Goal: Task Accomplishment & Management: Complete application form

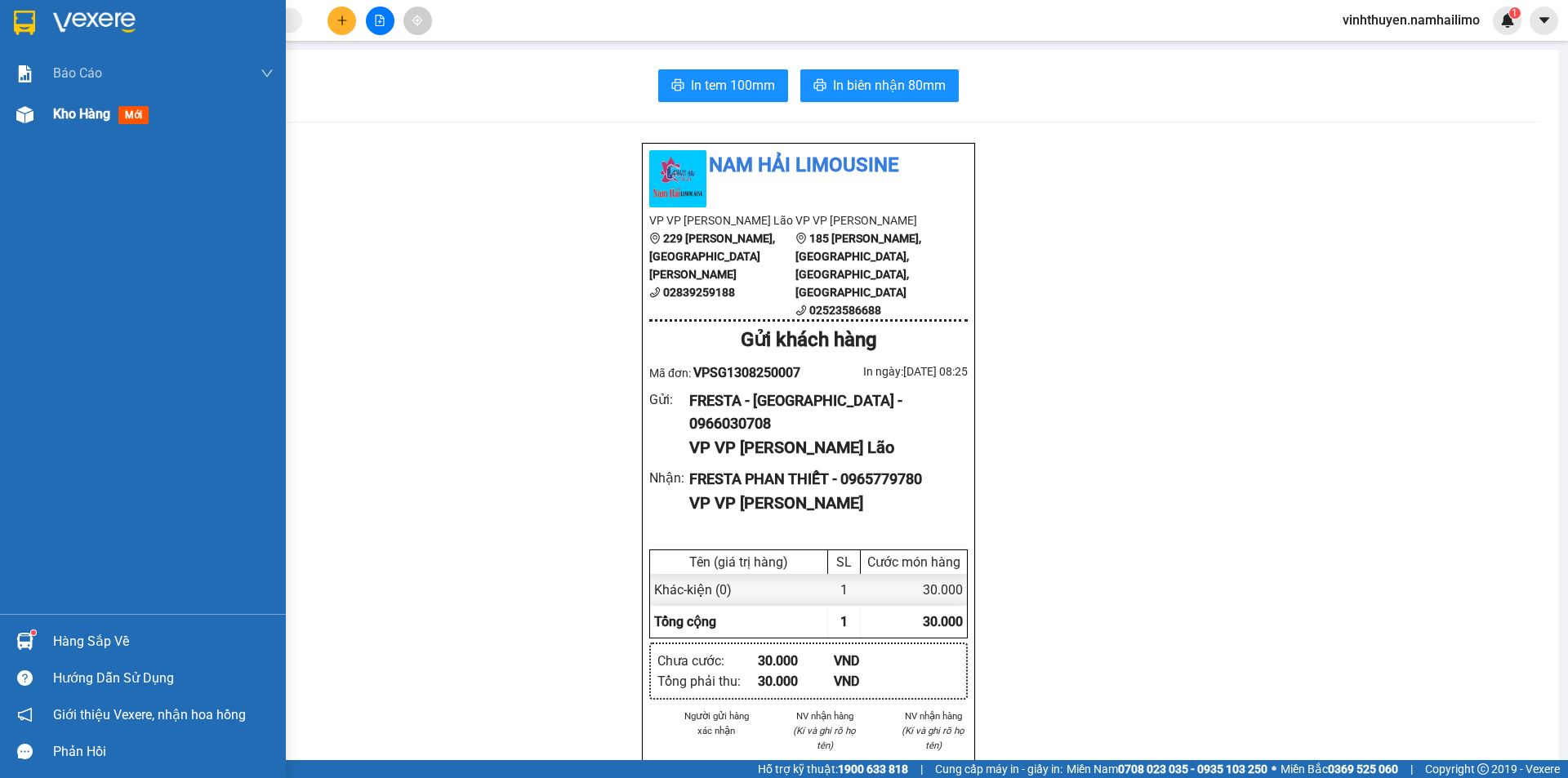
click at [61, 119] on span "Kho hàng" at bounding box center [81, 114] width 57 height 15
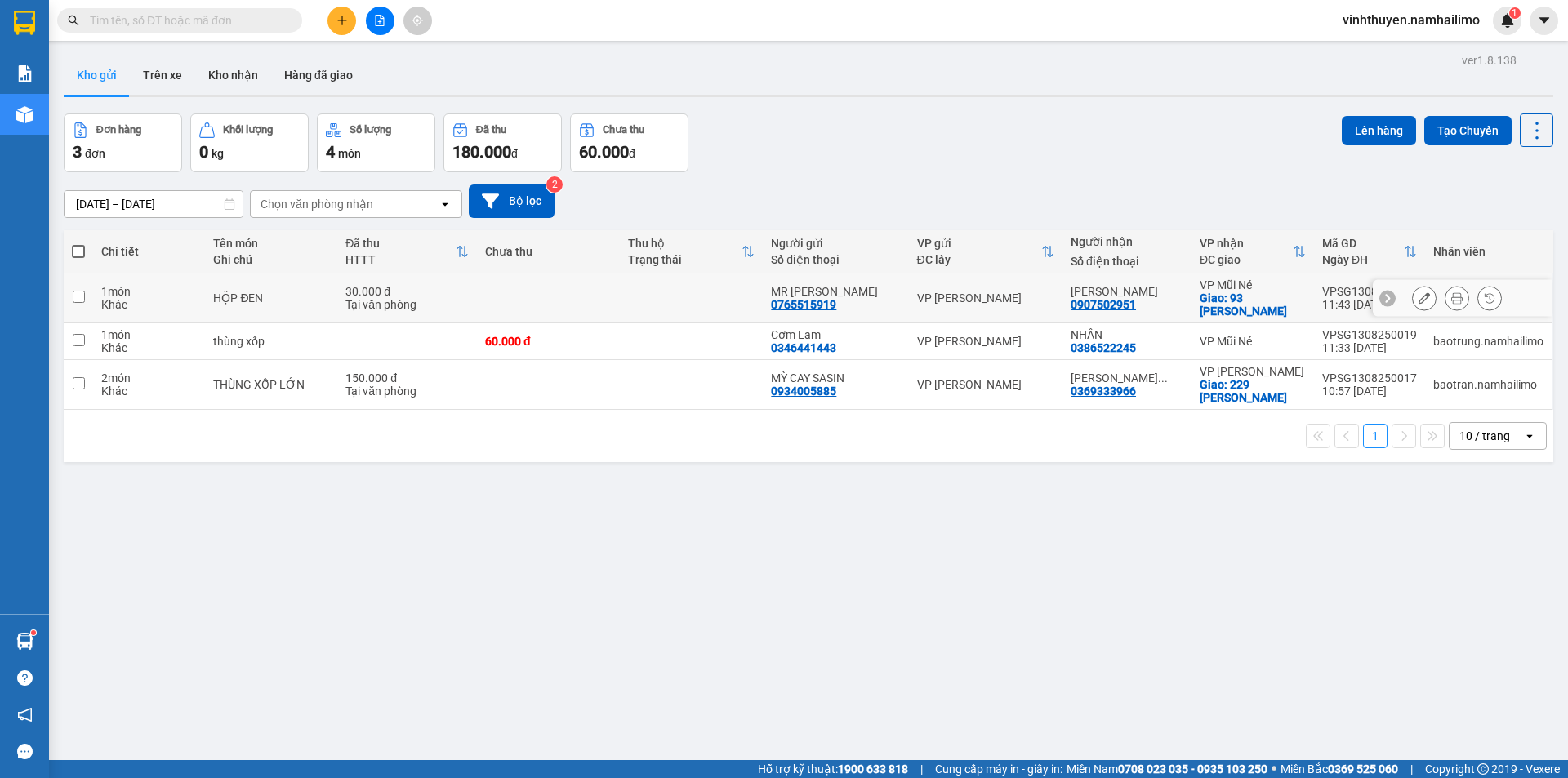
click at [1445, 295] on button at bounding box center [1457, 298] width 23 height 29
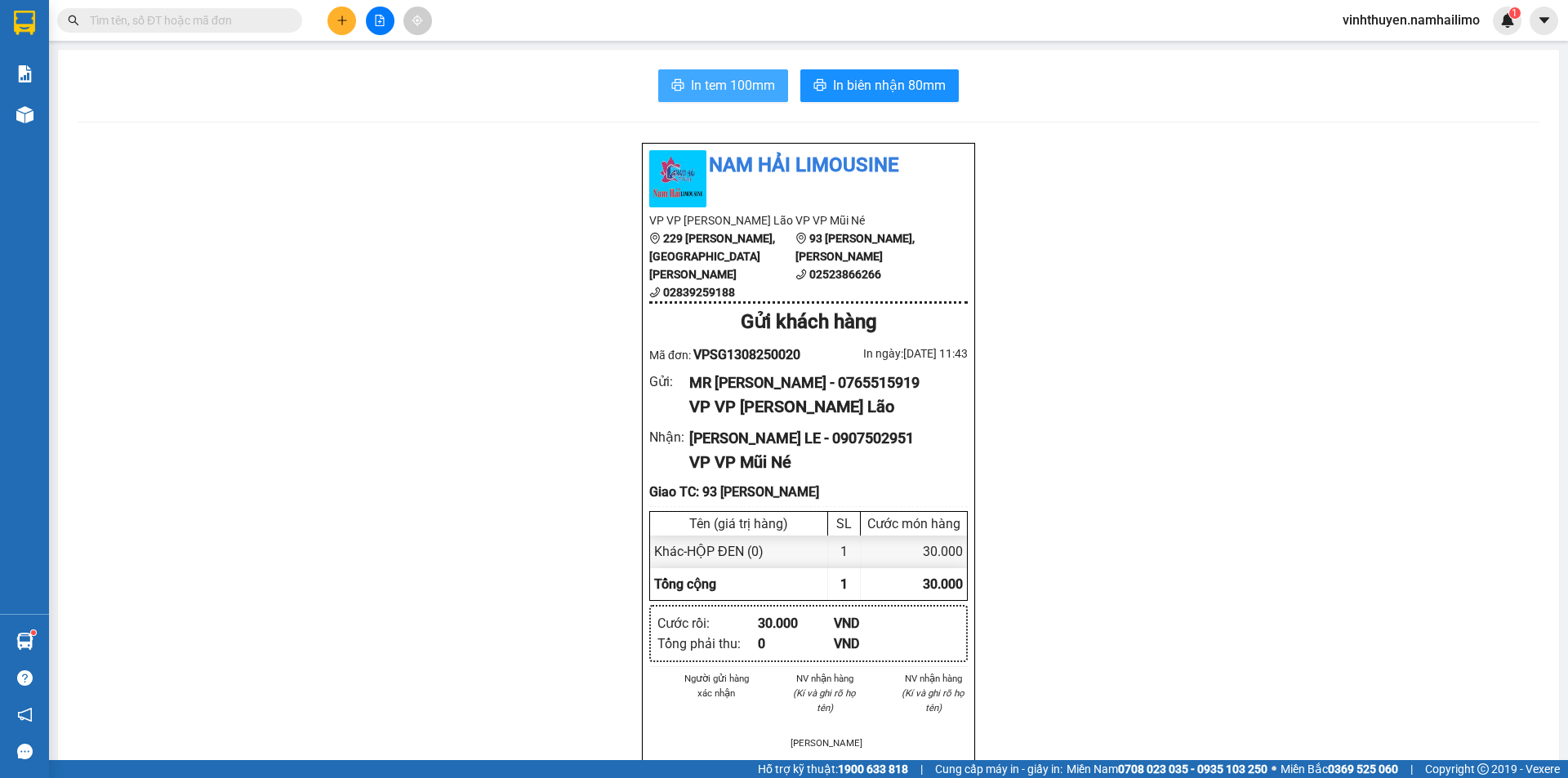
click at [761, 85] on span "In tem 100mm" at bounding box center [732, 85] width 84 height 20
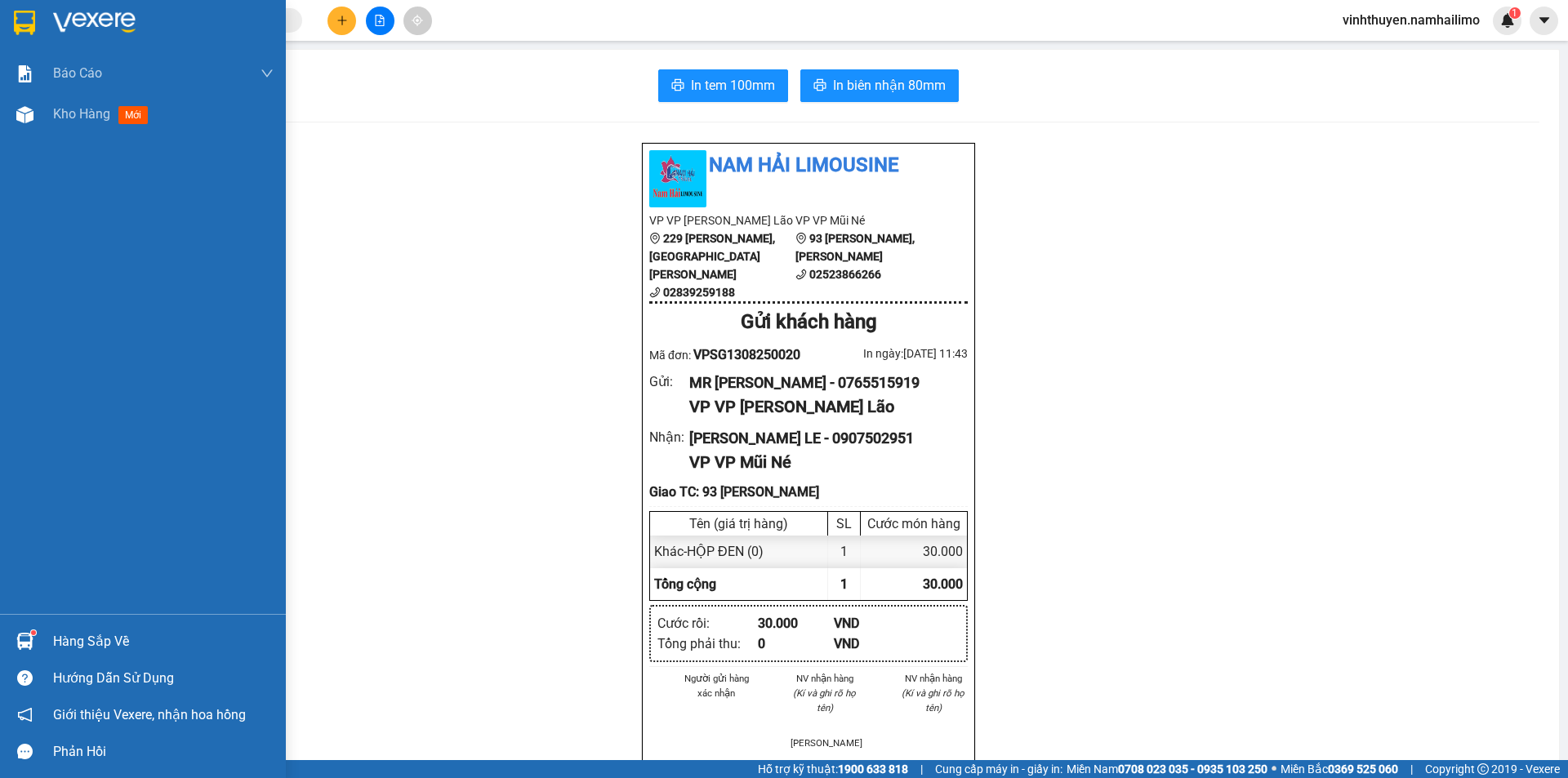
click at [22, 650] on div at bounding box center [25, 641] width 29 height 29
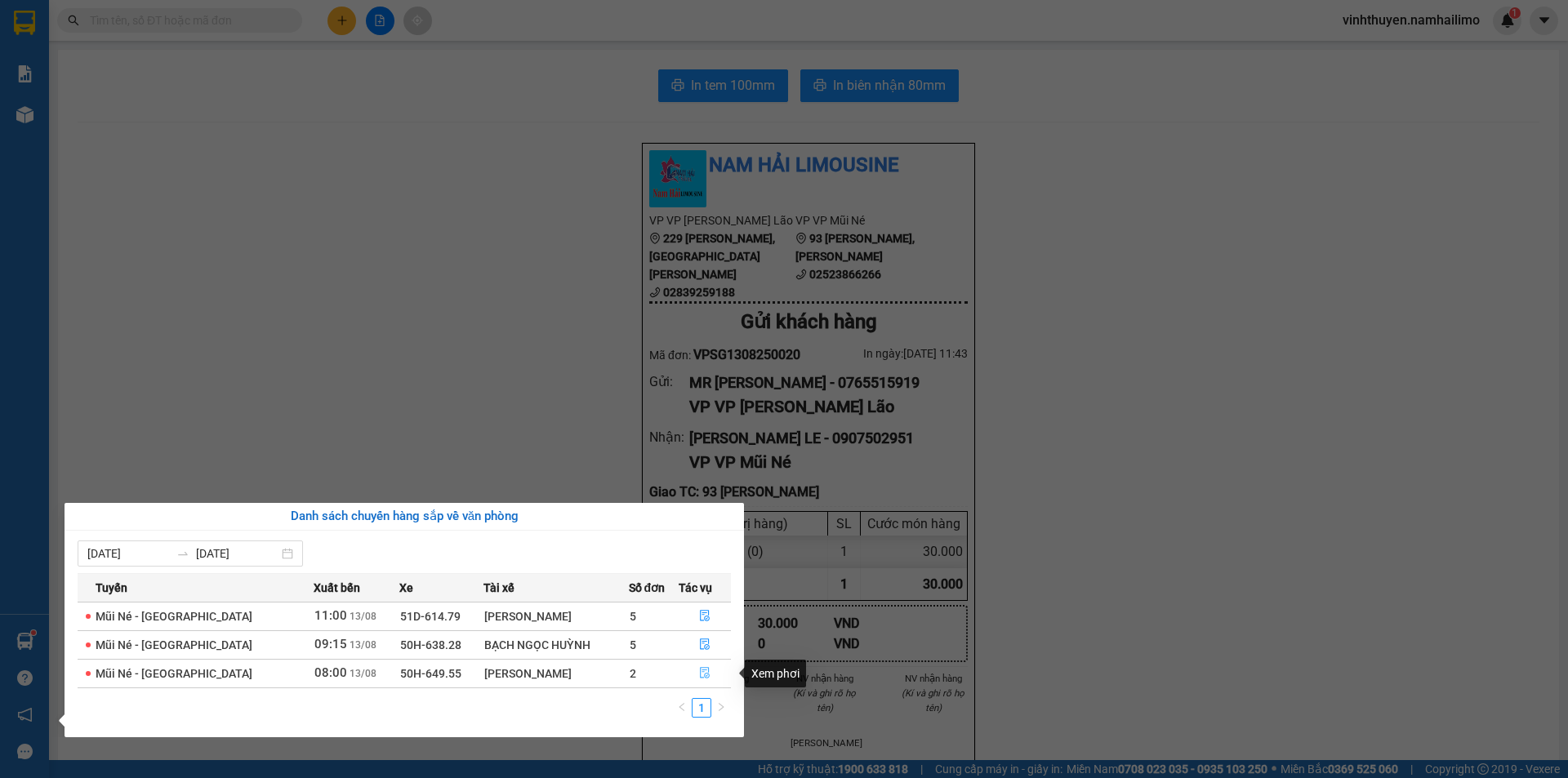
click at [702, 674] on icon "file-done" at bounding box center [705, 674] width 10 height 12
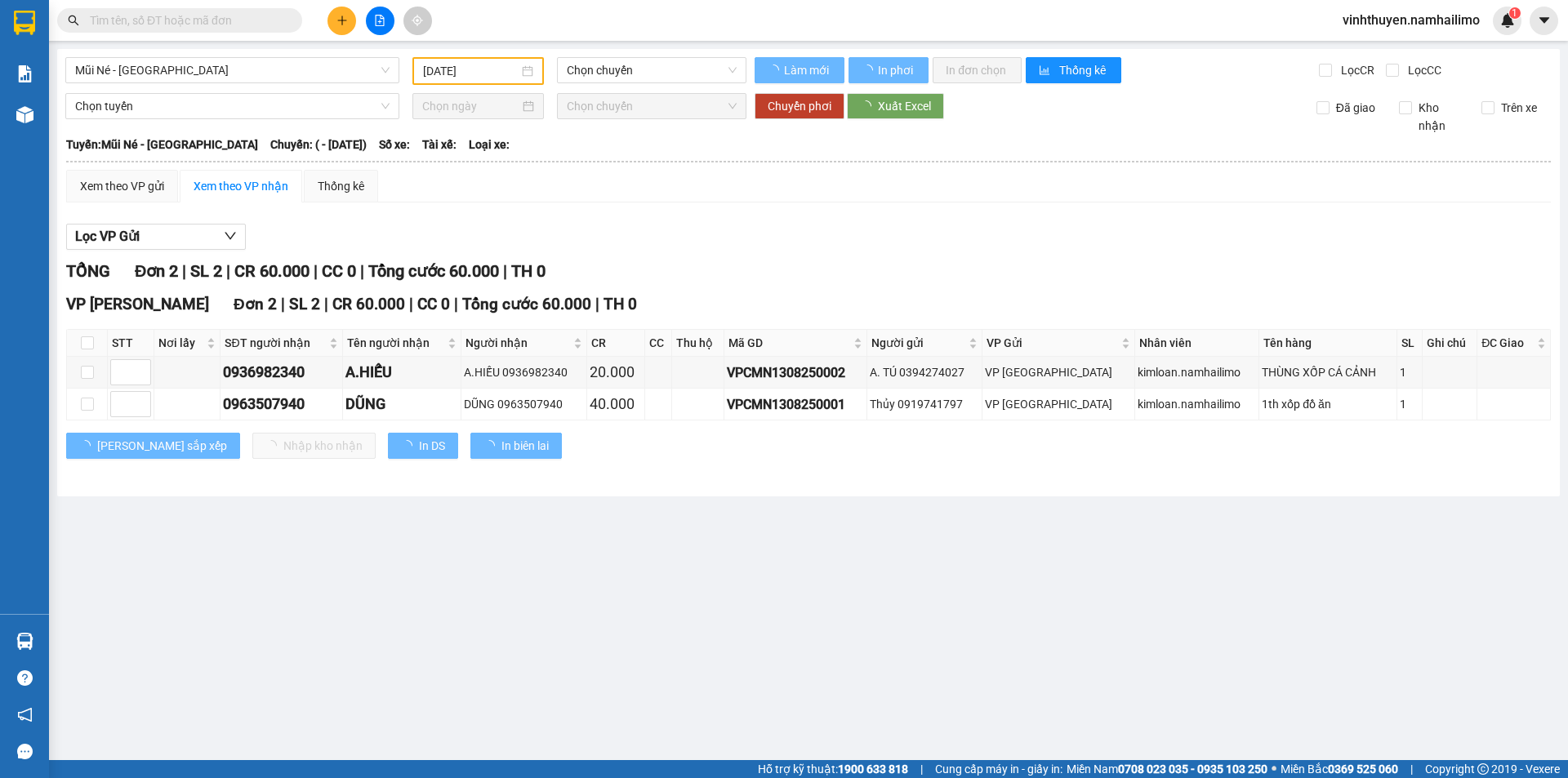
type input "13/08/2025"
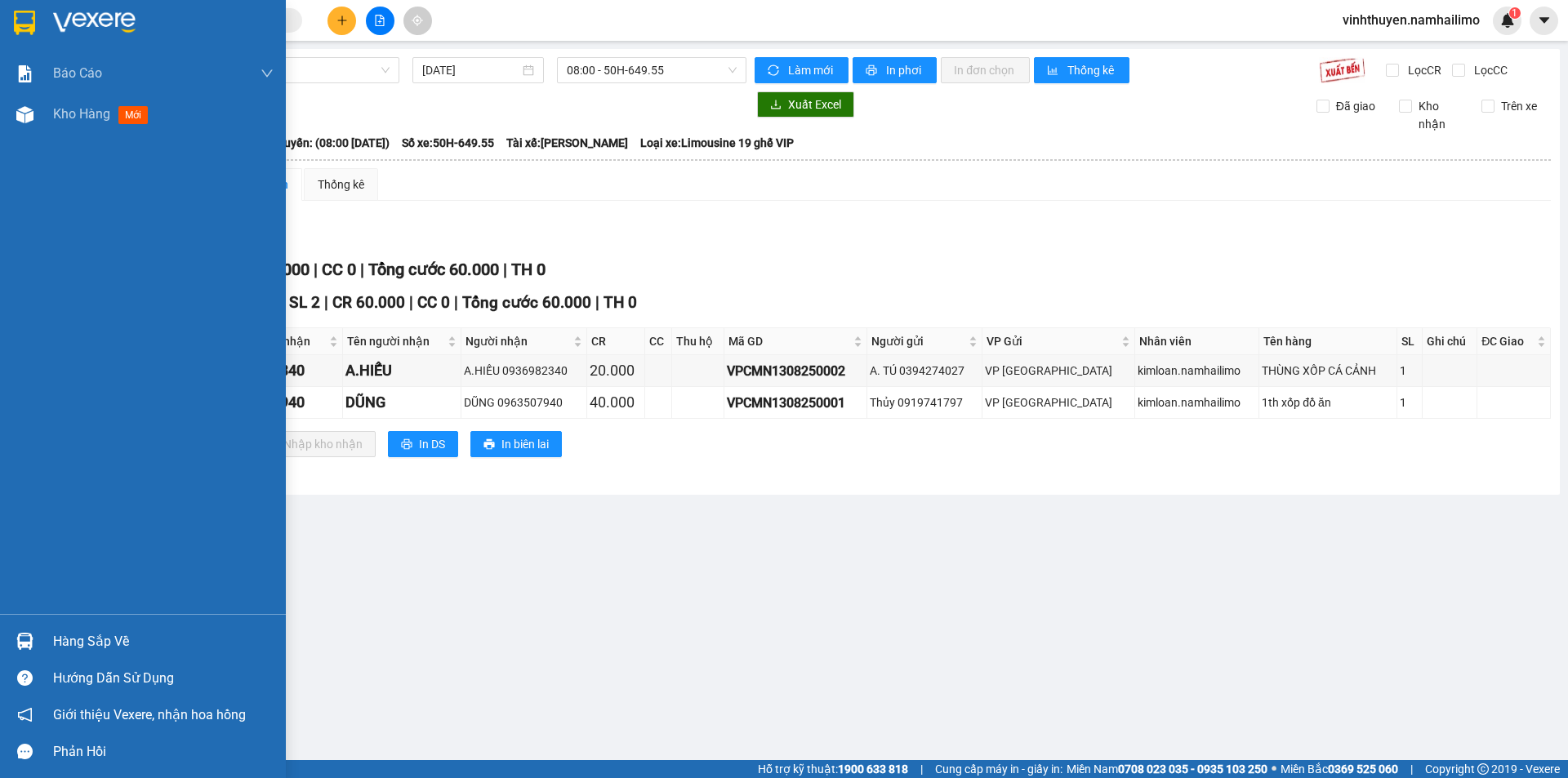
click at [57, 640] on div "Hàng sắp về" at bounding box center [163, 641] width 220 height 24
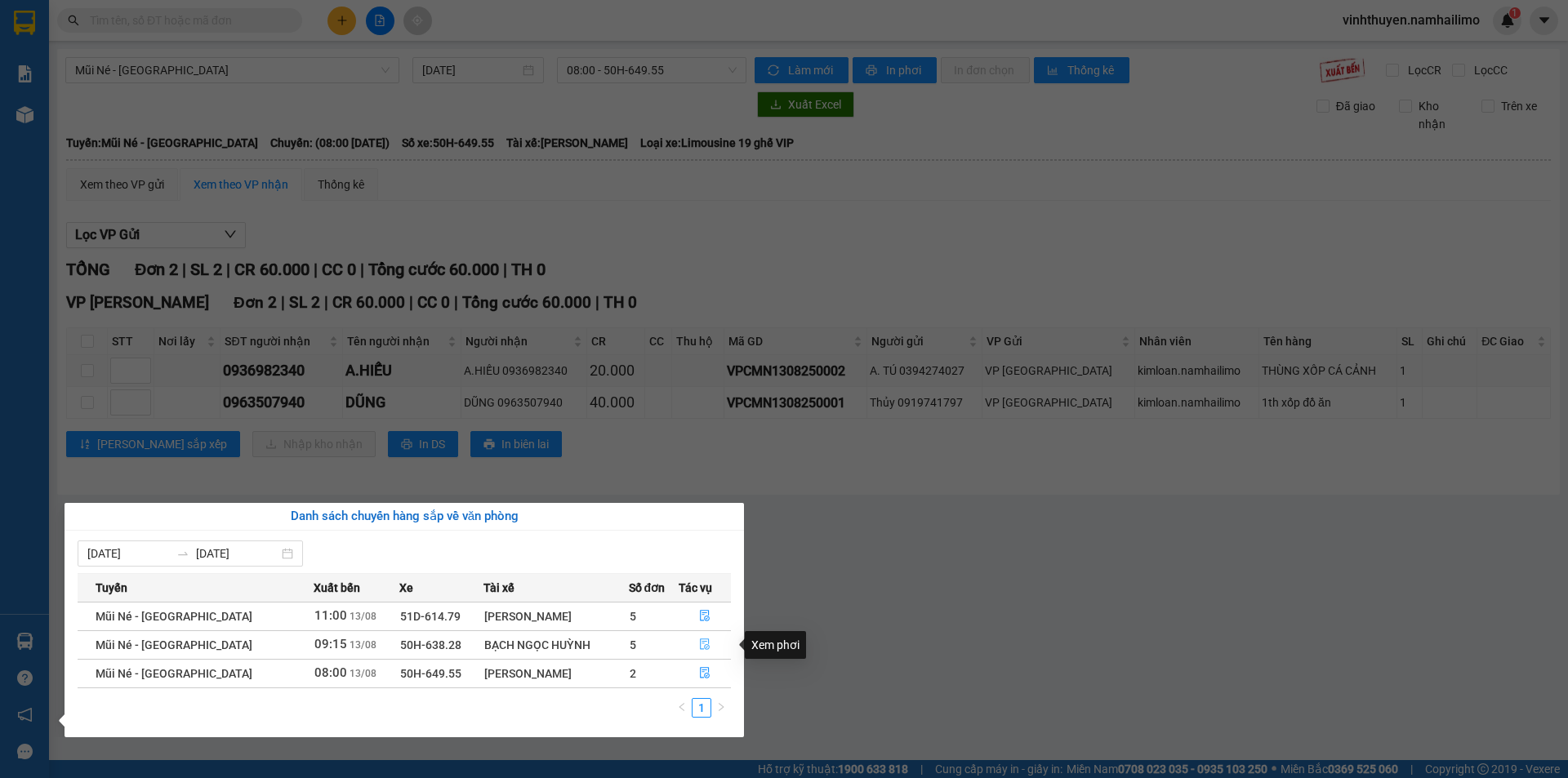
click at [702, 645] on icon "file-done" at bounding box center [705, 645] width 10 height 12
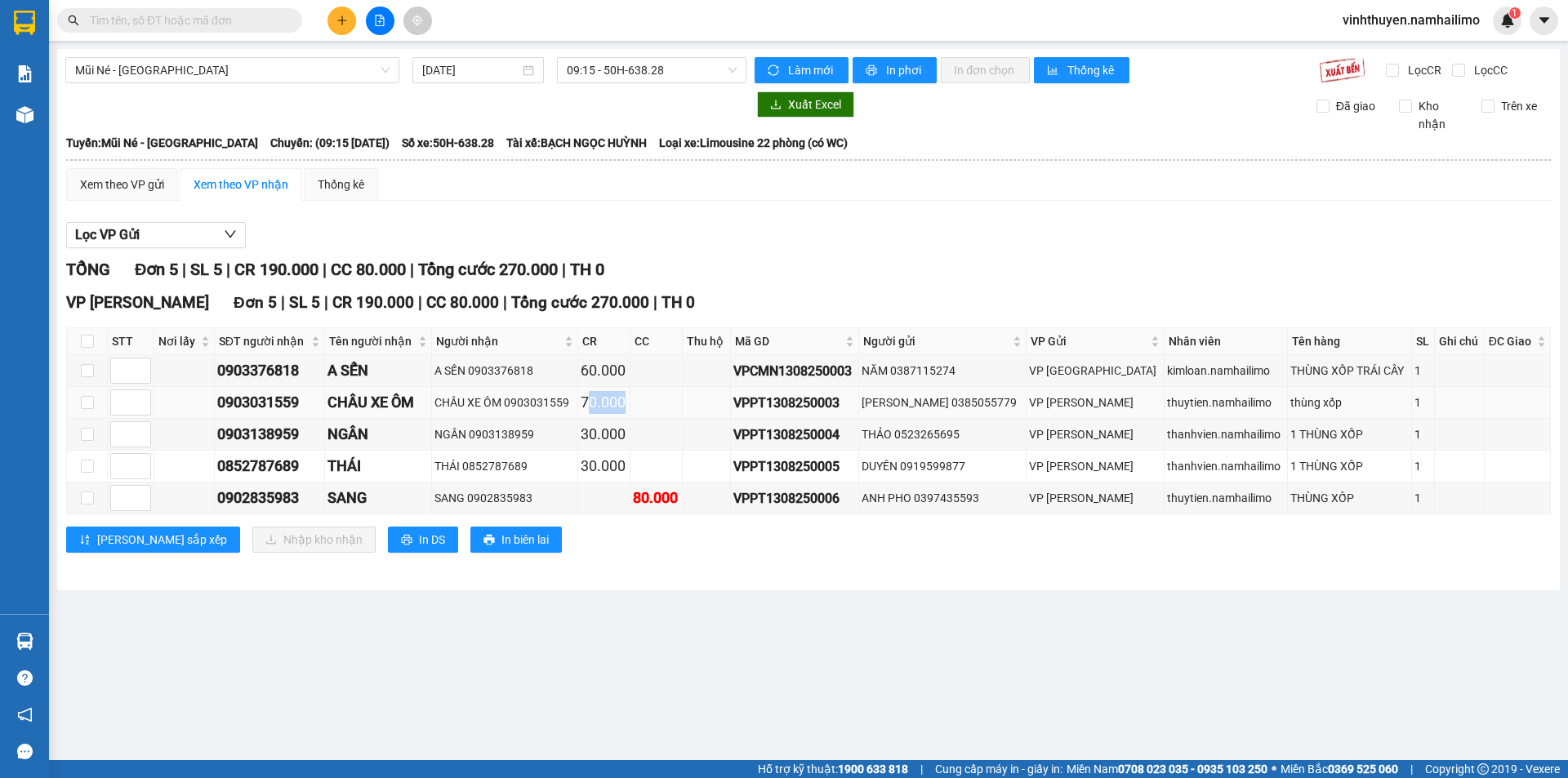
drag, startPoint x: 614, startPoint y: 401, endPoint x: 648, endPoint y: 403, distance: 34.1
click at [627, 403] on div "70.000" at bounding box center [603, 403] width 46 height 23
drag, startPoint x: 1273, startPoint y: 371, endPoint x: 1378, endPoint y: 372, distance: 105.0
click at [1378, 372] on div "THÙNG XỐP TRÁI CÂY" at bounding box center [1349, 371] width 118 height 18
drag, startPoint x: 607, startPoint y: 370, endPoint x: 653, endPoint y: 375, distance: 46.3
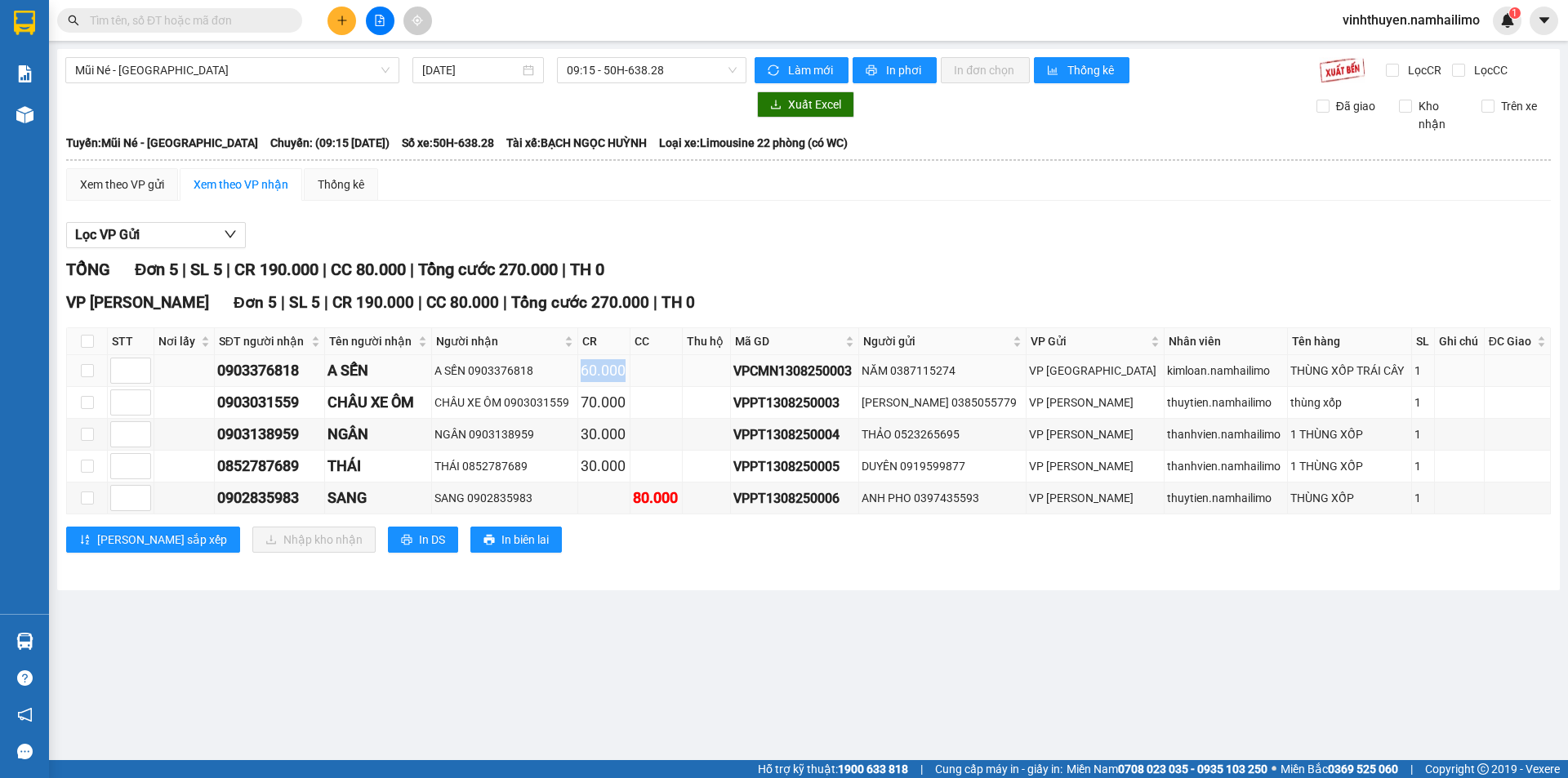
click at [627, 375] on div "60.000" at bounding box center [603, 371] width 46 height 23
drag, startPoint x: 606, startPoint y: 401, endPoint x: 654, endPoint y: 415, distance: 50.0
click at [630, 415] on td "70.000" at bounding box center [604, 403] width 52 height 32
click at [574, 524] on div "VP Phạm Ngũ Lão Đơn 5 | SL 5 | CR 190.000 | CC 80.000 | Tổng cước 270.000 | TH …" at bounding box center [808, 428] width 1484 height 274
click at [276, 64] on span "Mũi Né - [GEOGRAPHIC_DATA]" at bounding box center [233, 69] width 315 height 24
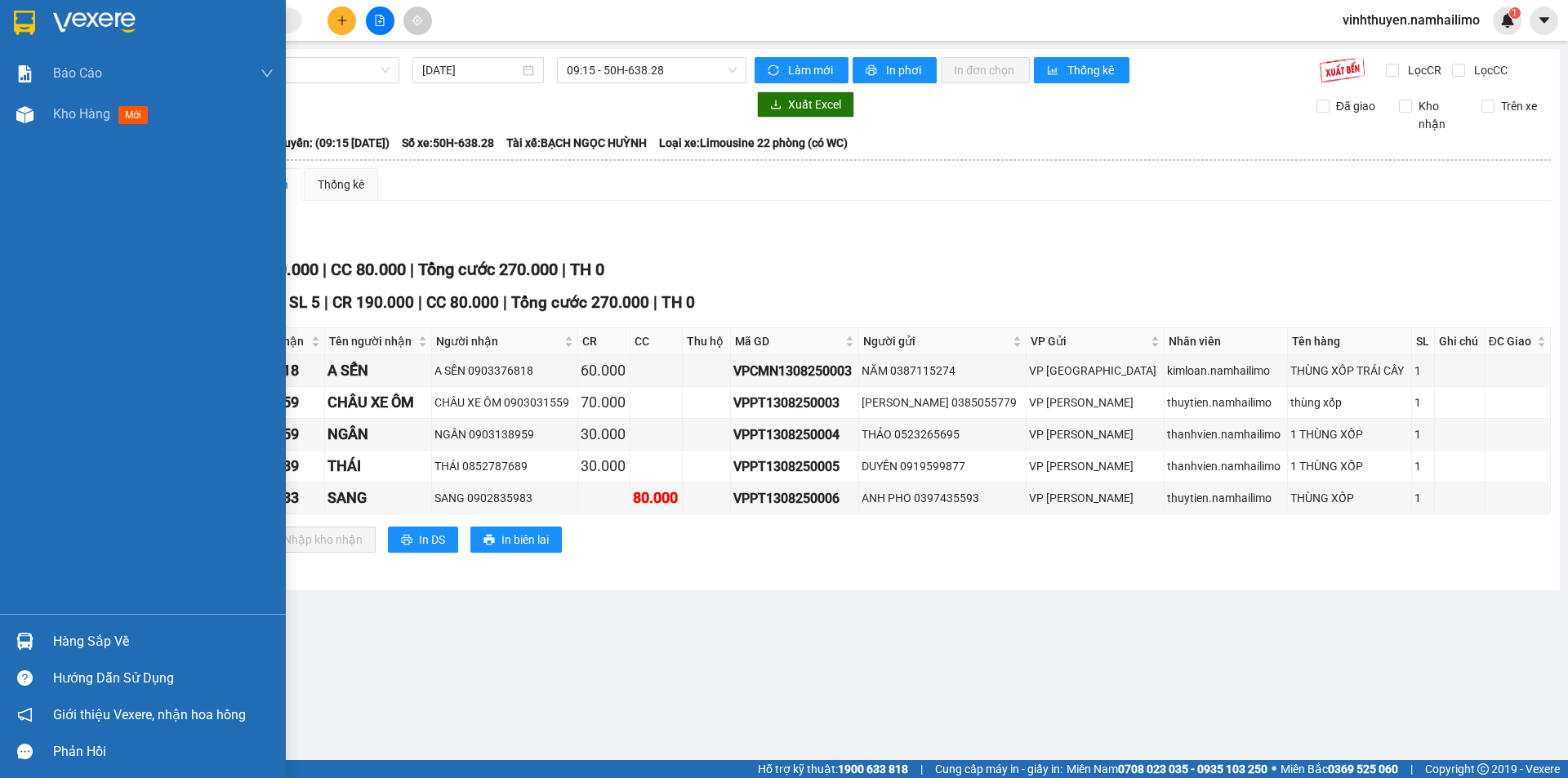
click at [29, 178] on div "Báo cáo Báo cáo dòng tiền (trạm) Doanh số tạo đơn theo VP gửi (trạm) Kho hàng m…" at bounding box center [143, 333] width 286 height 561
click at [20, 107] on img at bounding box center [25, 115] width 17 height 17
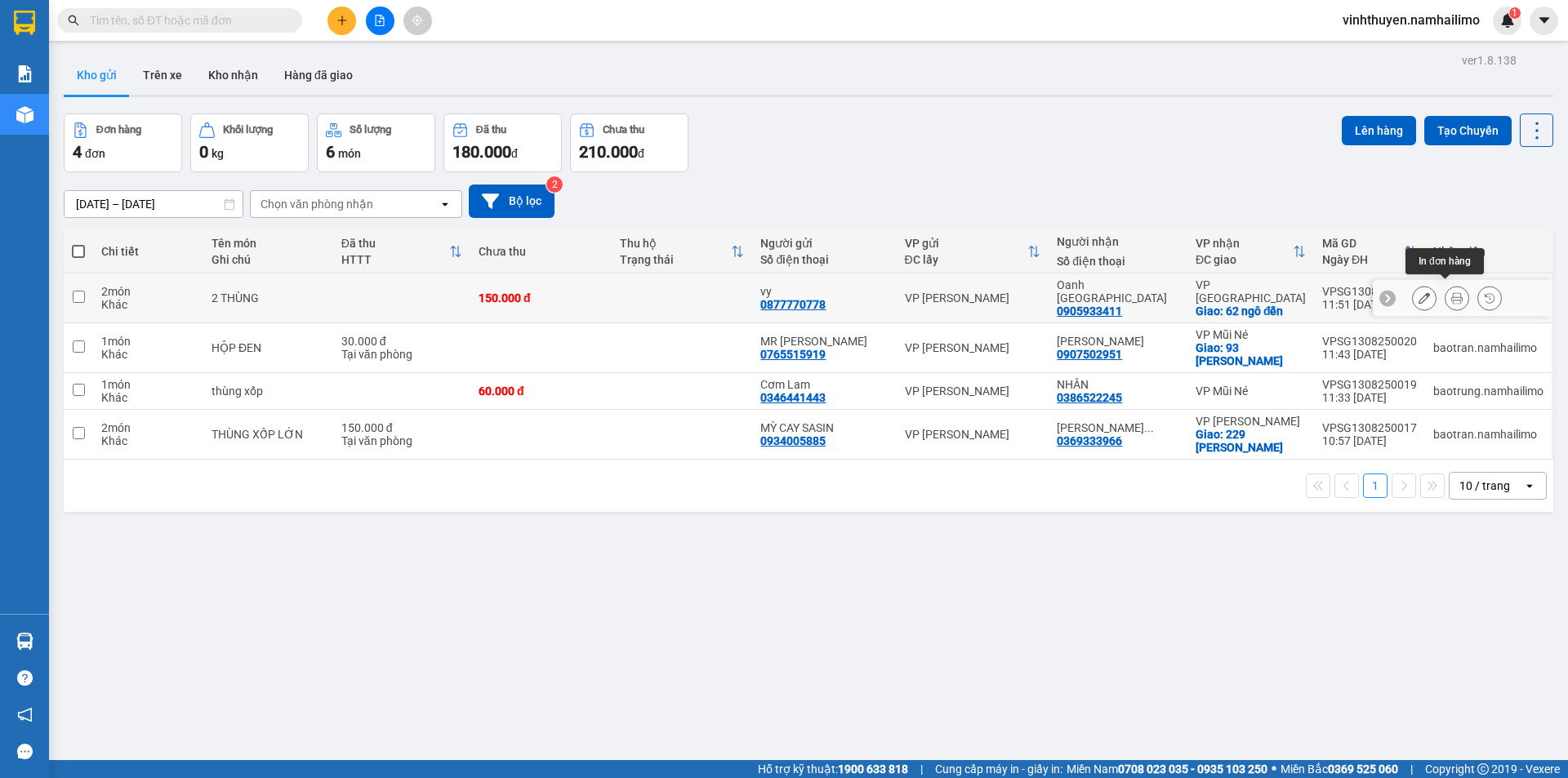
click at [1451, 292] on icon at bounding box center [1457, 298] width 12 height 12
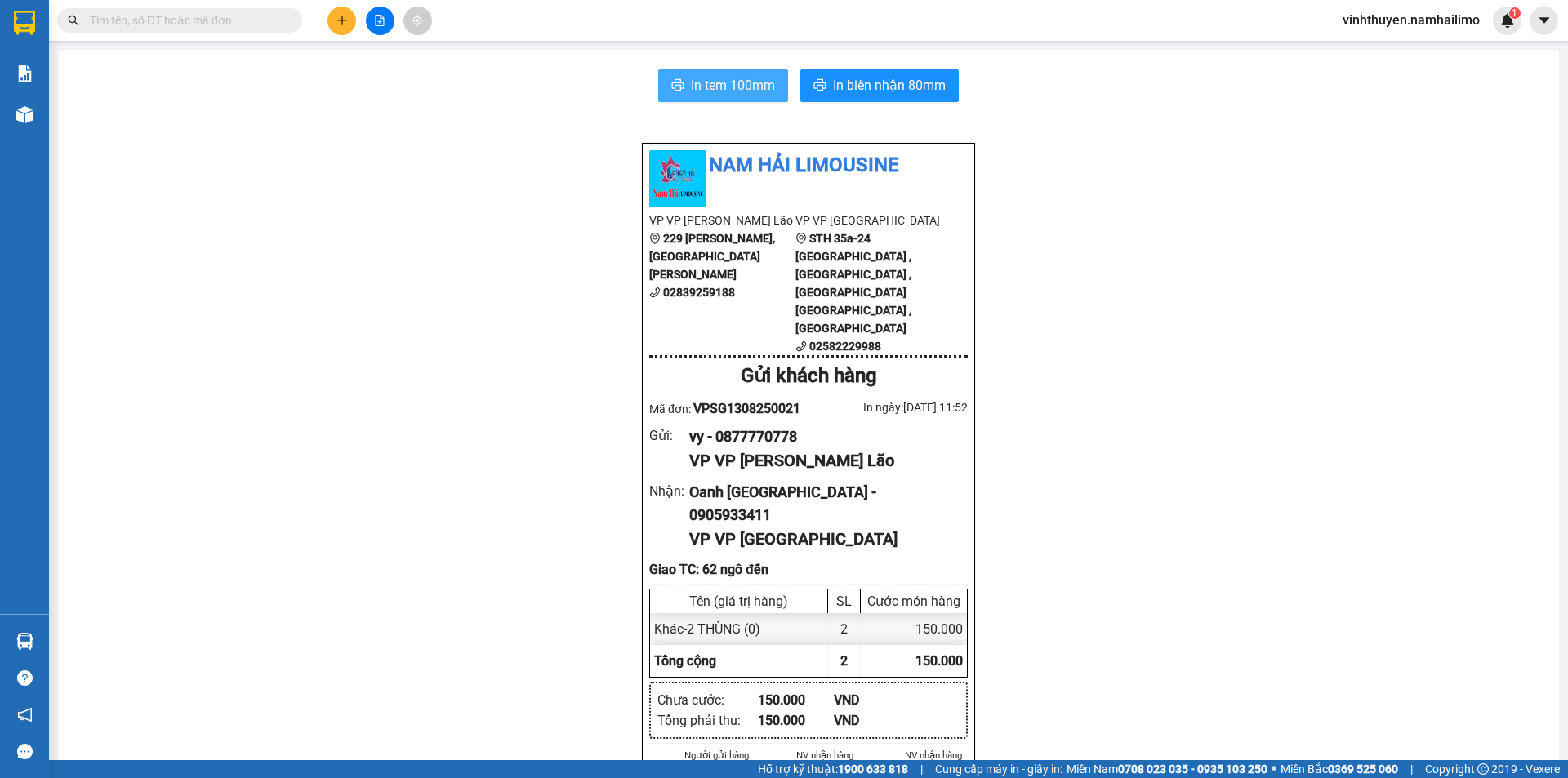
click at [748, 76] on span "In tem 100mm" at bounding box center [732, 85] width 84 height 20
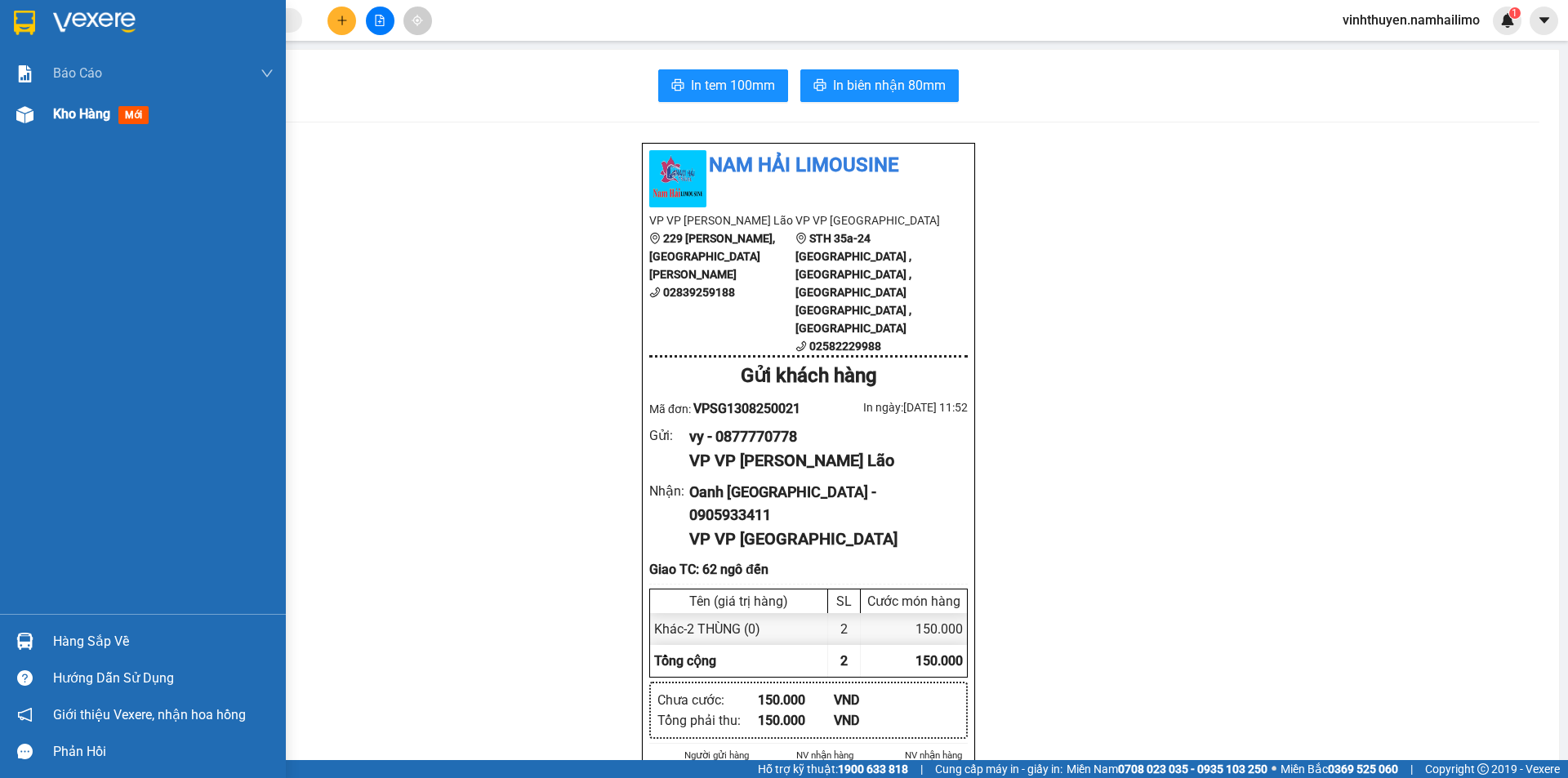
click at [40, 115] on div "Kho hàng mới" at bounding box center [143, 114] width 286 height 41
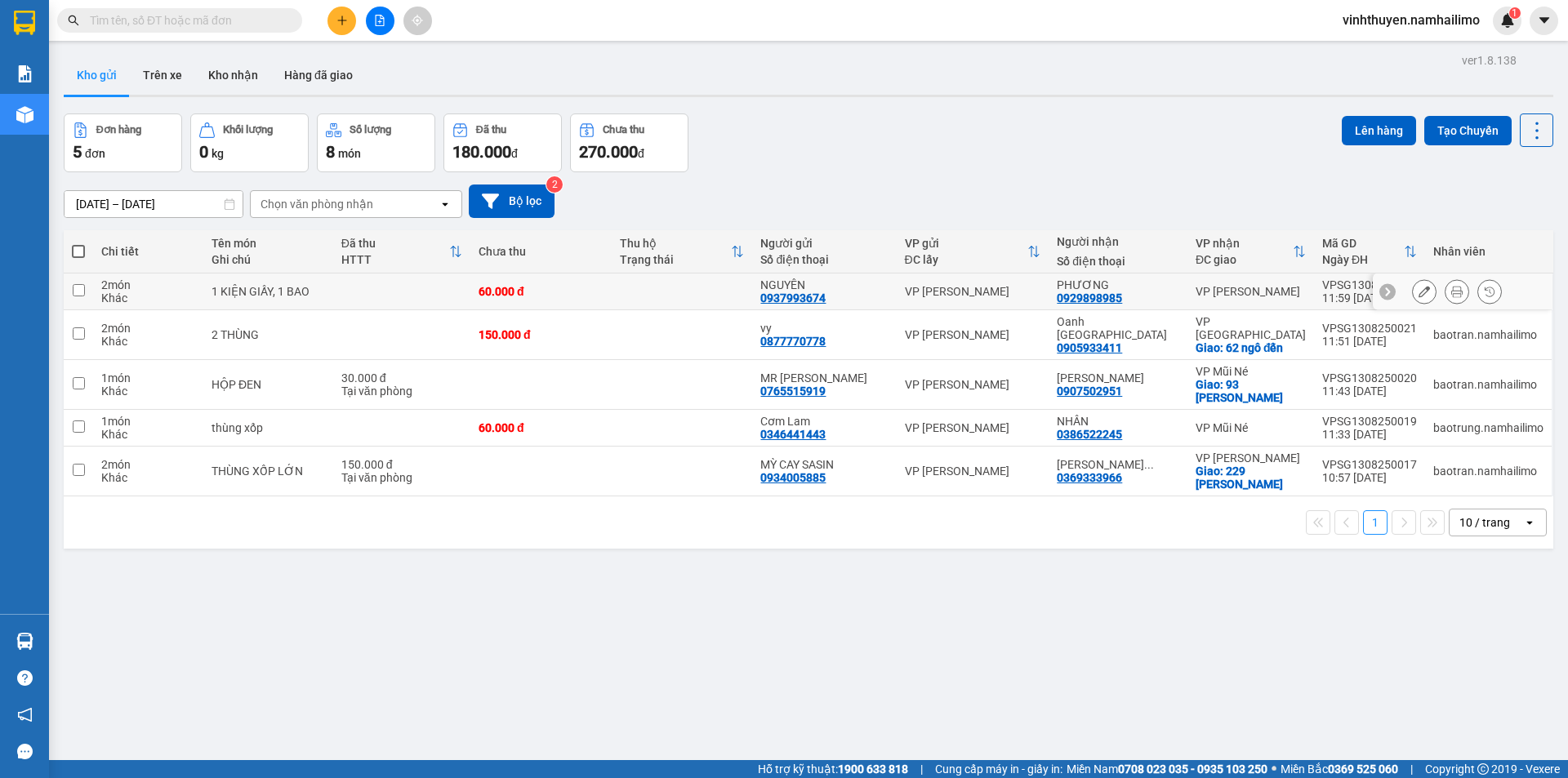
click at [1445, 287] on button at bounding box center [1457, 292] width 23 height 29
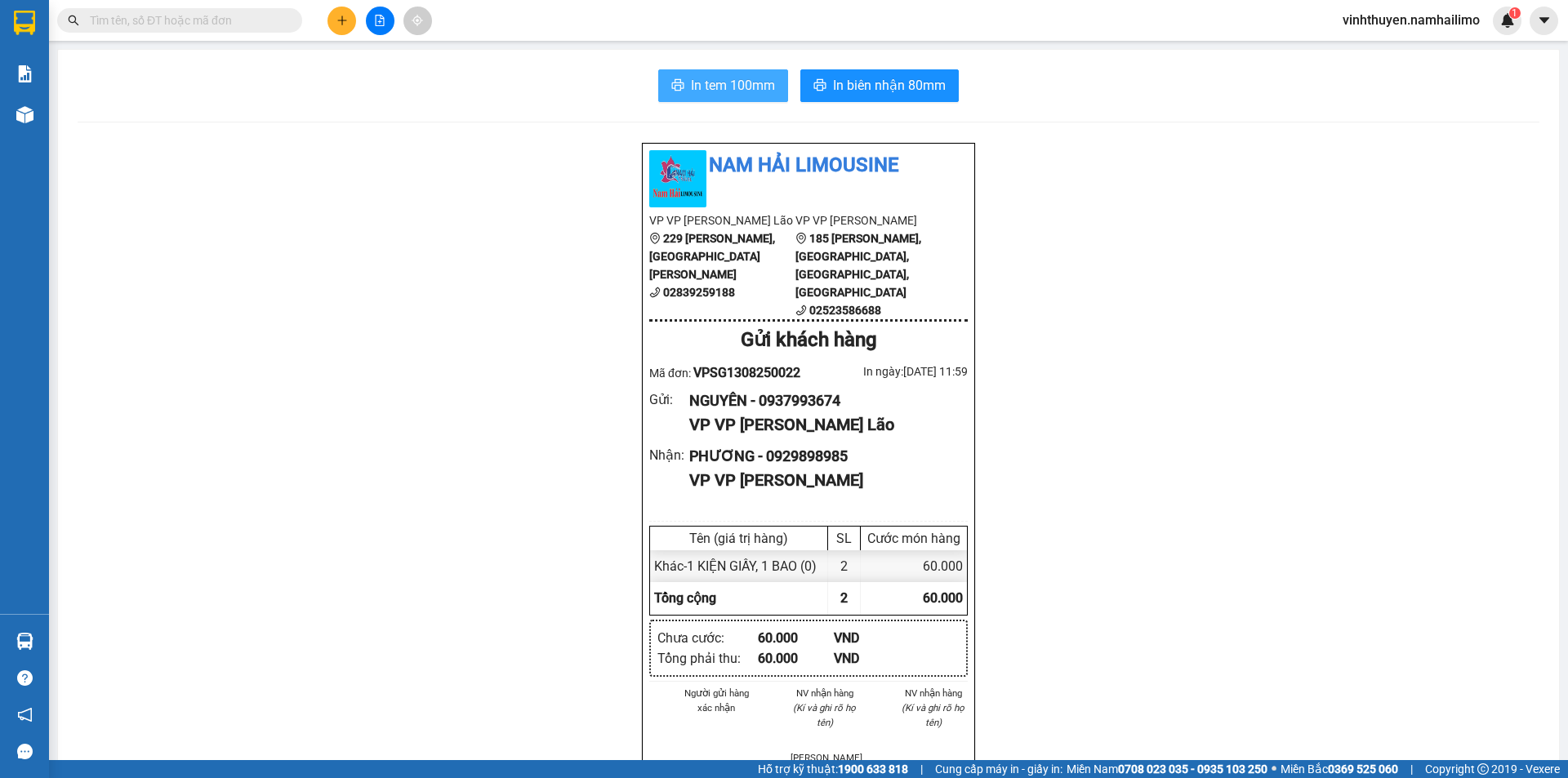
click at [718, 93] on span "In tem 100mm" at bounding box center [732, 85] width 84 height 20
click at [333, 24] on button at bounding box center [342, 21] width 29 height 29
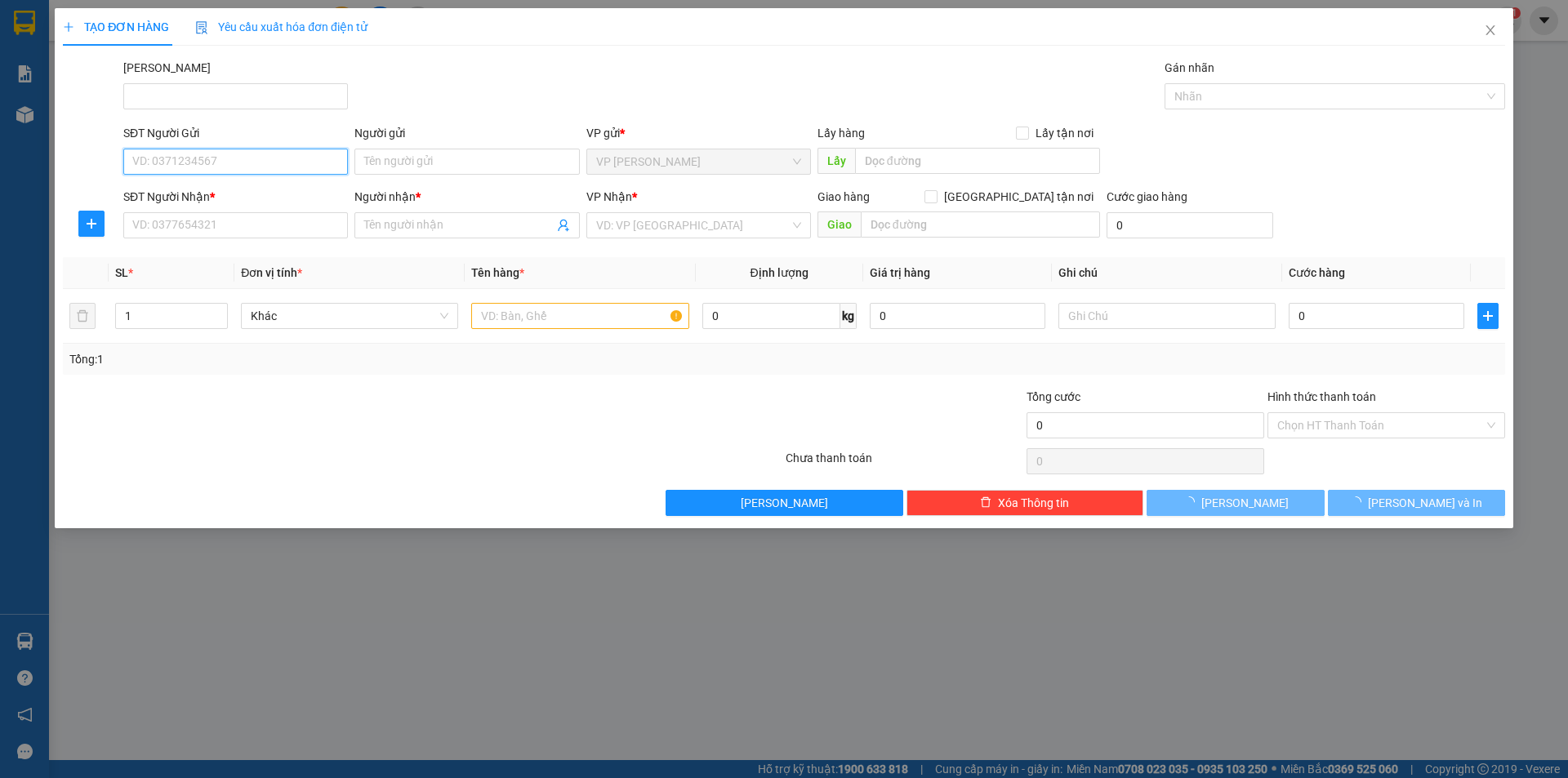
click at [321, 163] on input "SĐT Người Gửi" at bounding box center [236, 161] width 225 height 26
type input "0906679447"
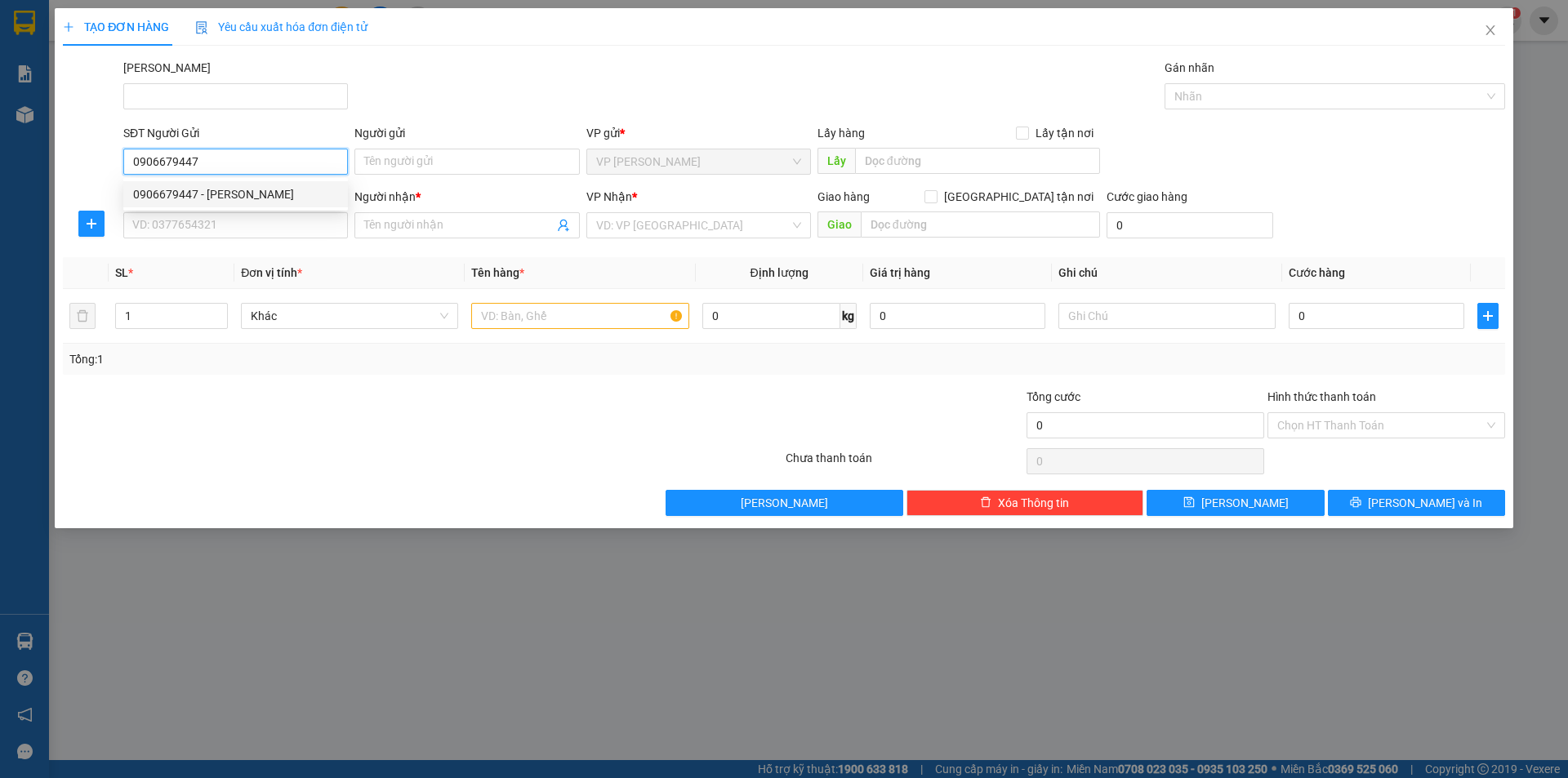
click at [303, 188] on div "0906679447 - ANH THIỆN" at bounding box center [236, 194] width 205 height 18
type input "ANH THIỆN"
type input "0938316037"
type input "KIÊN"
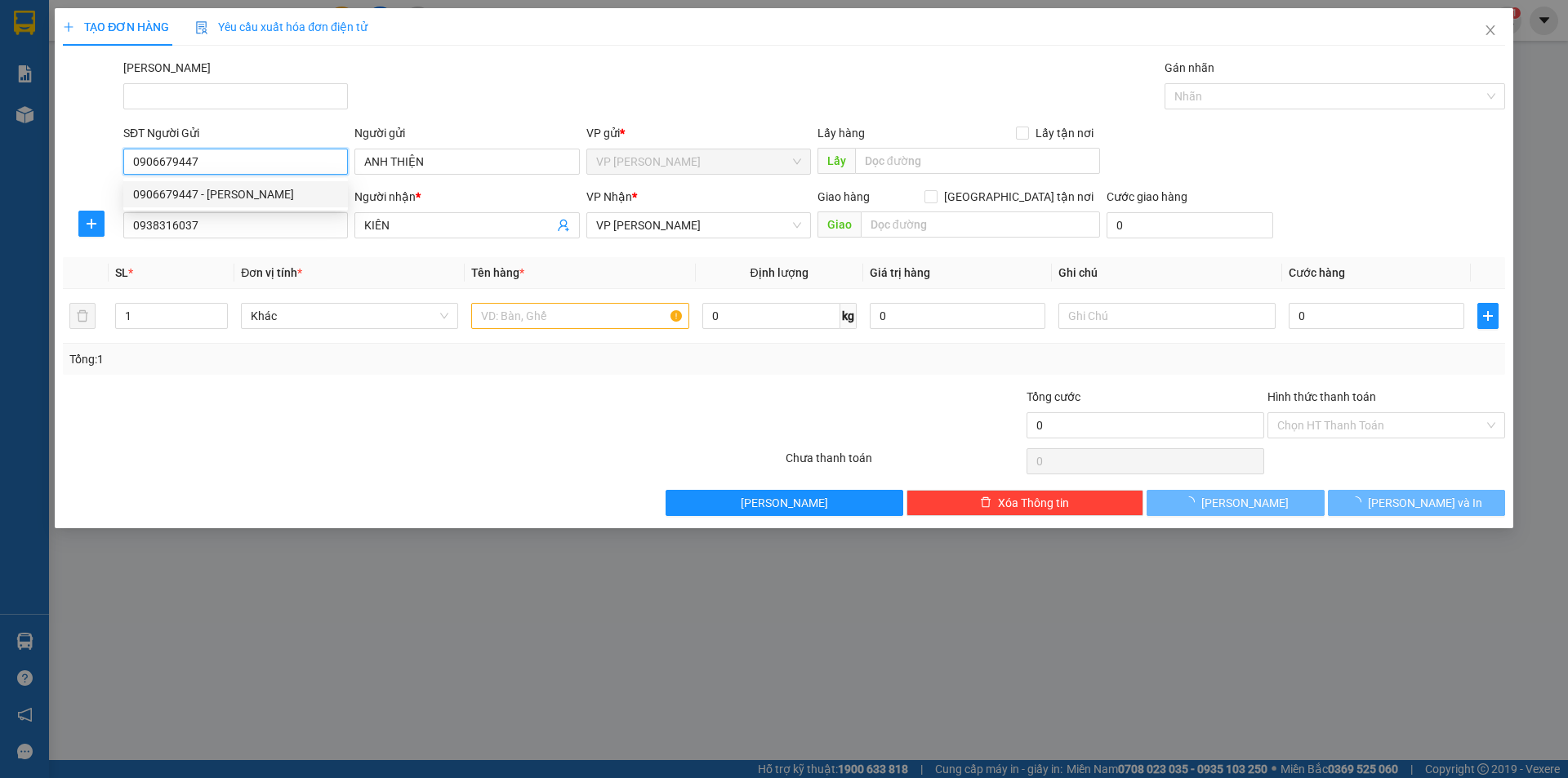
type input "30.000"
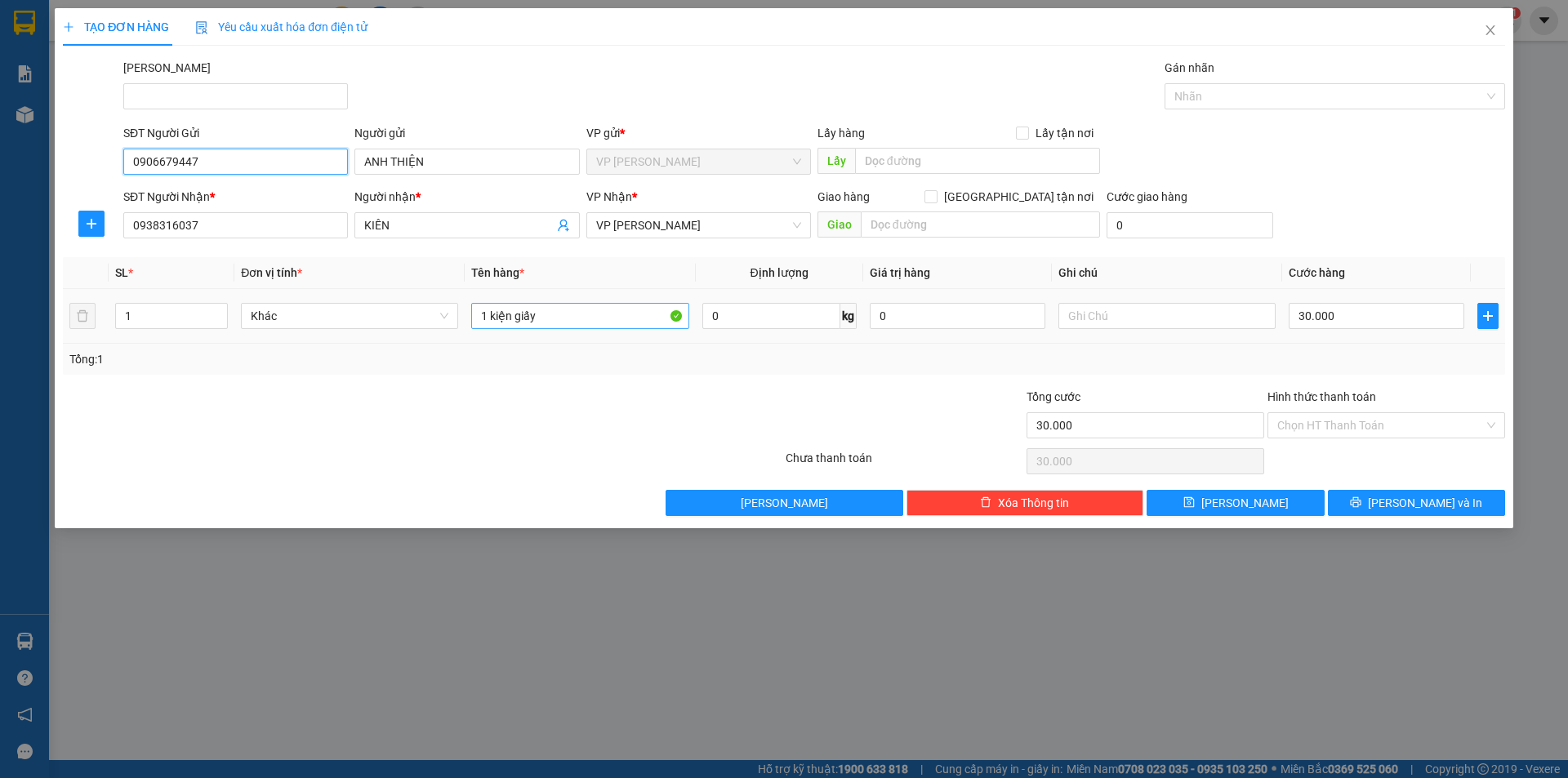
type input "0906679447"
click at [603, 311] on input "1 kiện giấy" at bounding box center [579, 316] width 217 height 26
type input "1 bao xanh dương"
click at [1389, 308] on input "30.000" at bounding box center [1377, 316] width 176 height 26
type input "4"
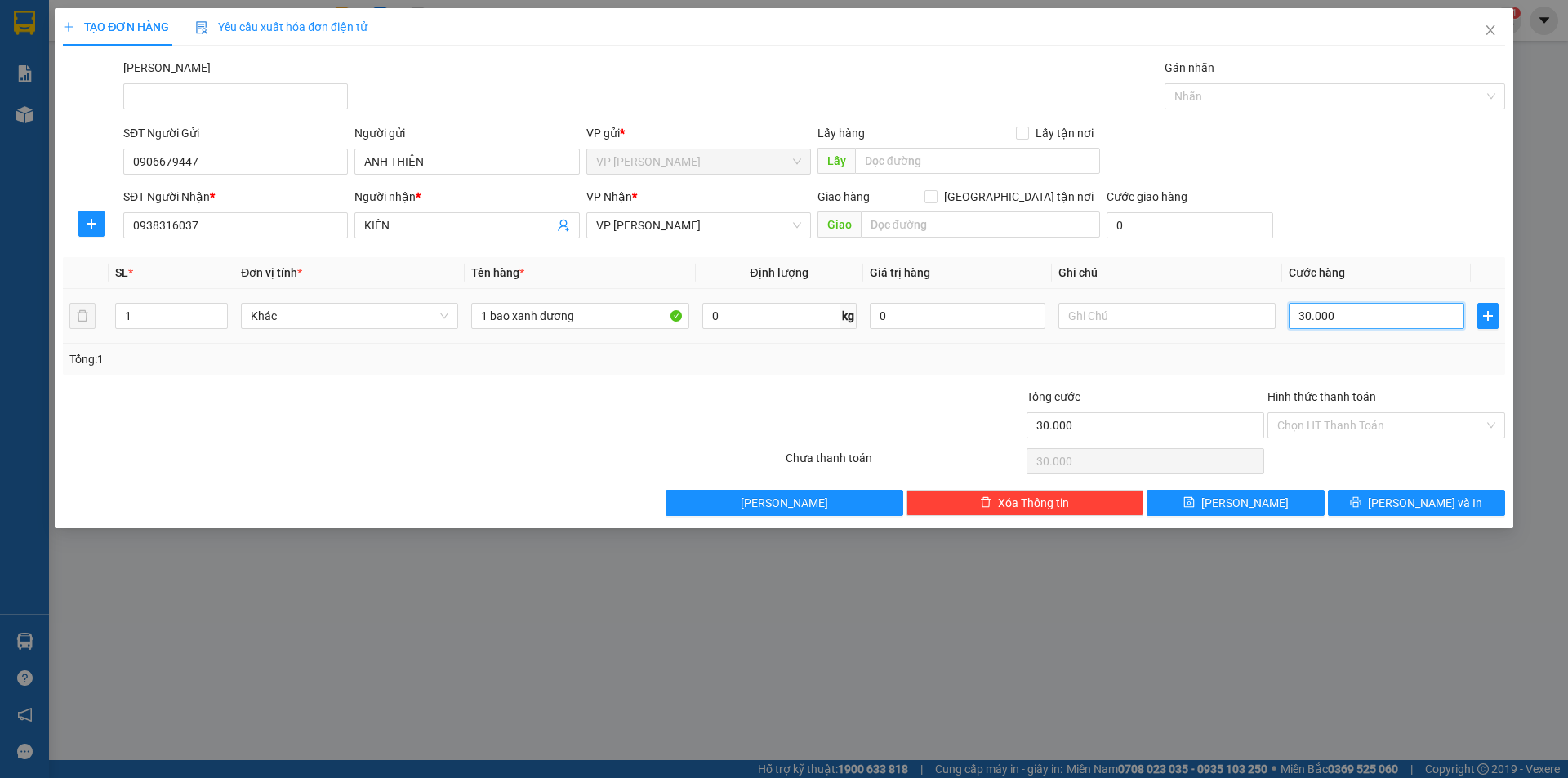
type input "4"
type input "40"
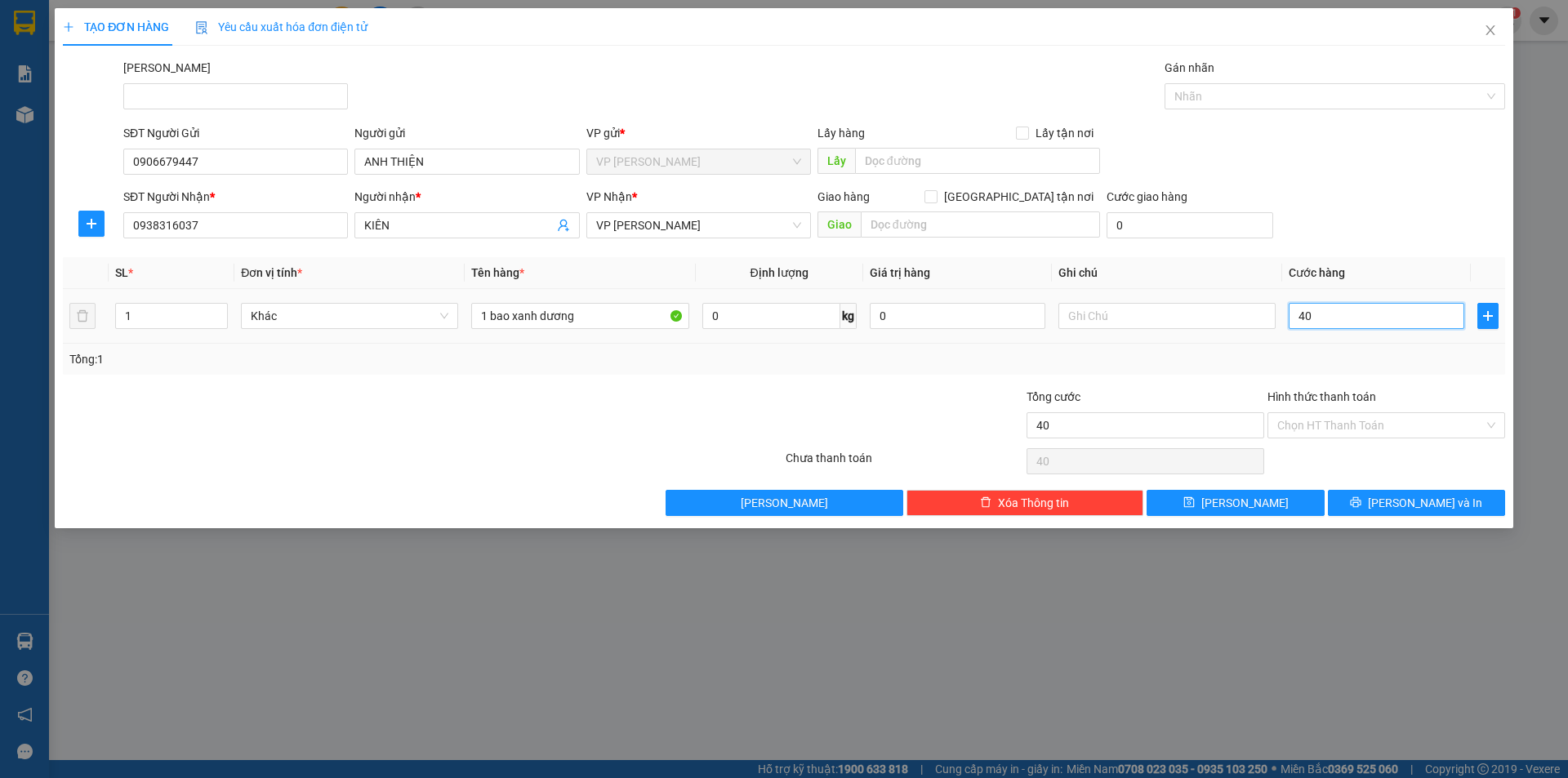
type input "400"
type input "4.000"
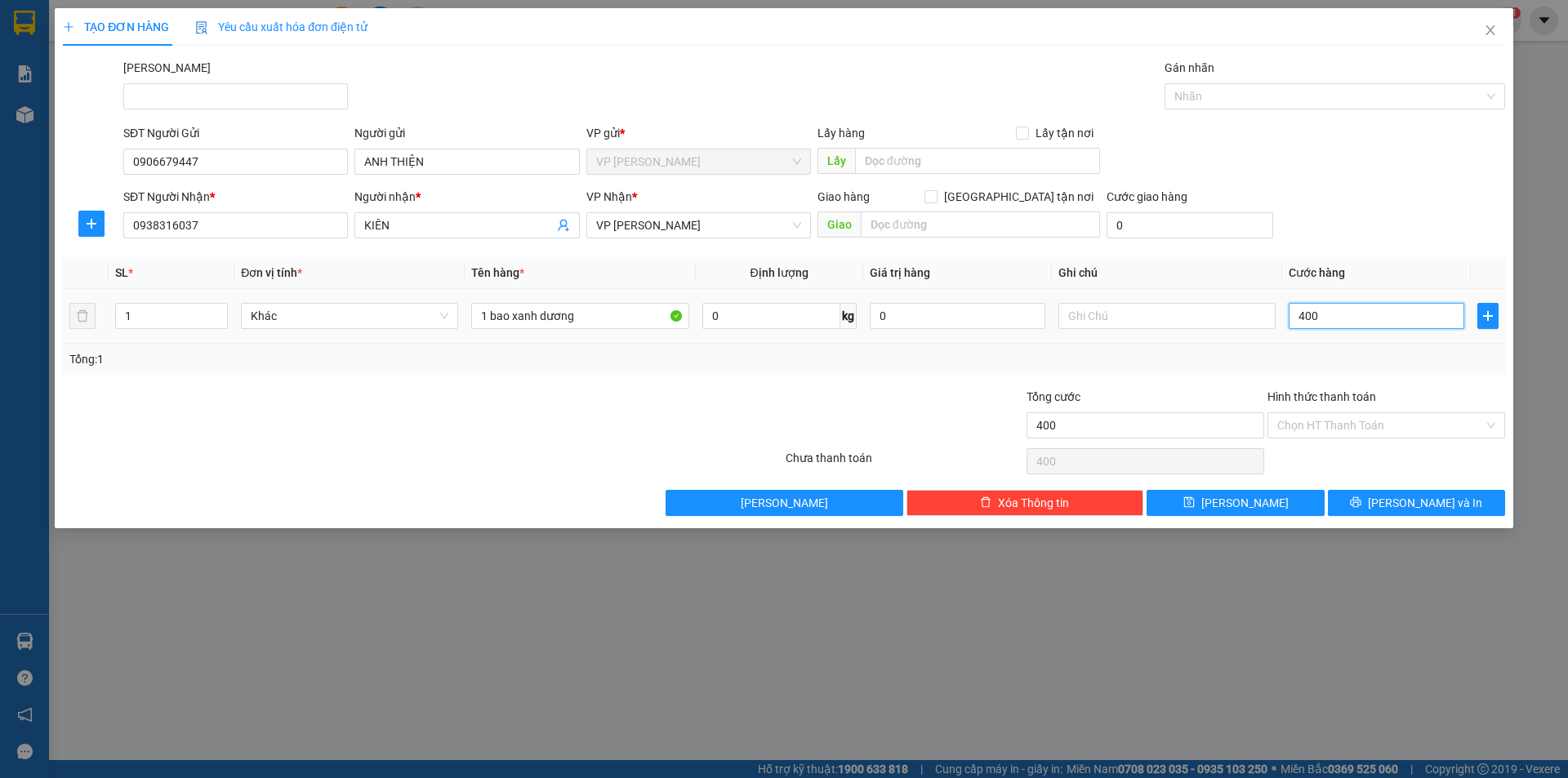
type input "4.000"
type input "40.000"
click at [944, 411] on div at bounding box center [904, 416] width 240 height 57
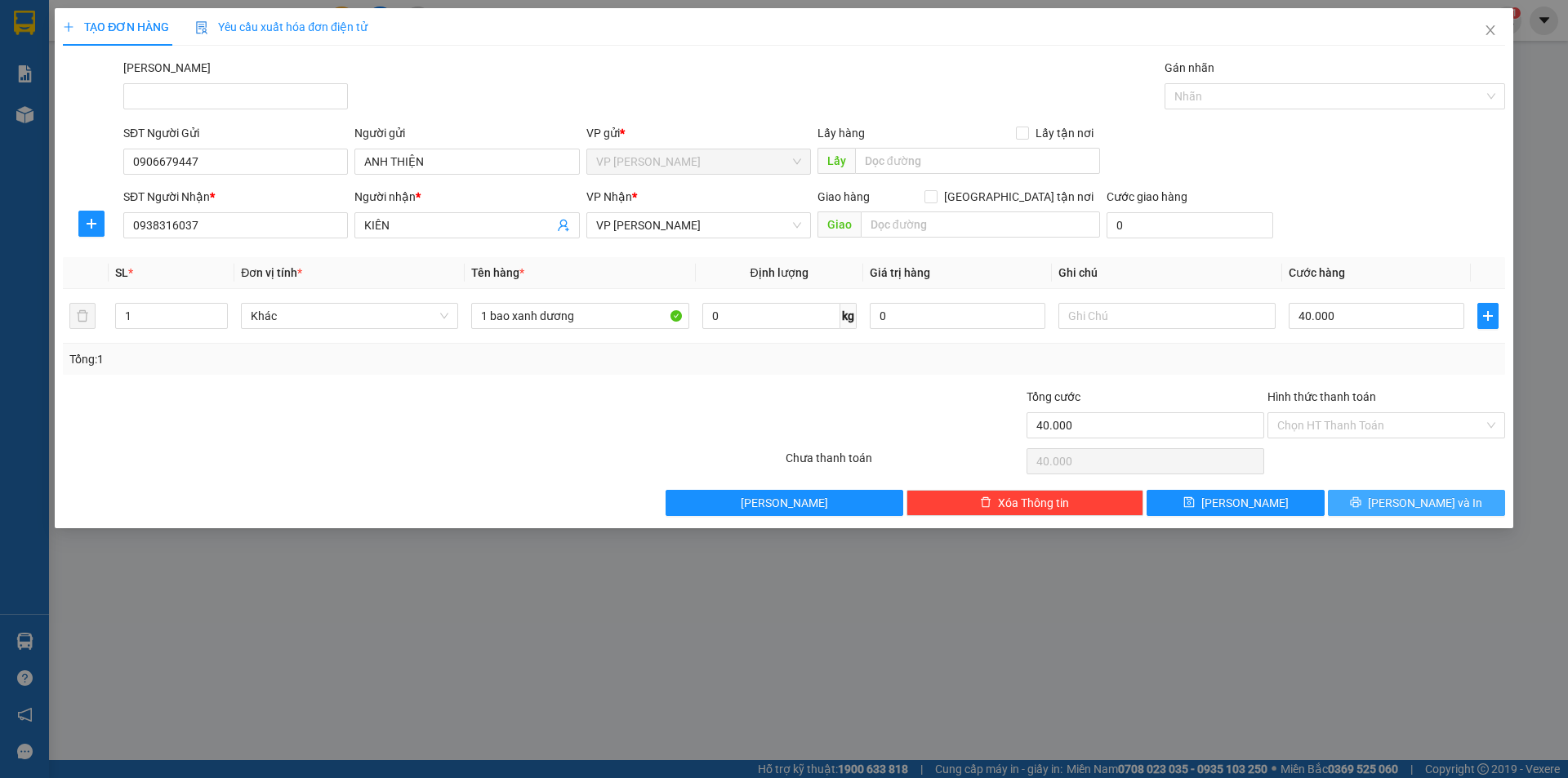
click at [1354, 498] on button "Lưu và In" at bounding box center [1416, 502] width 178 height 26
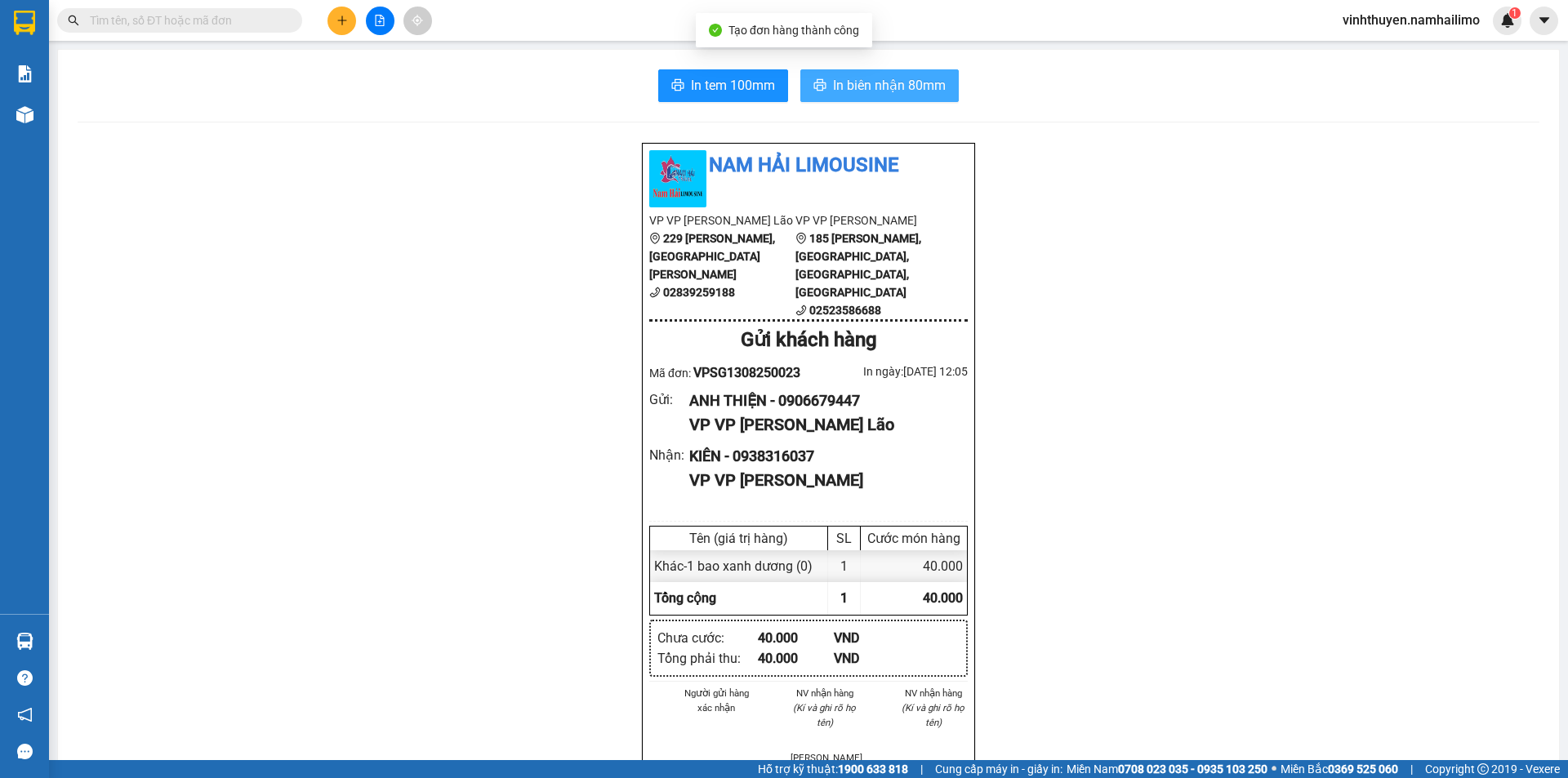
click at [889, 95] on span "In biên nhận 80mm" at bounding box center [889, 85] width 113 height 20
click at [764, 104] on div "In tem 100mm In biên nhận 80mm Nam Hải Limousine VP VP Phạm Ngũ Lão 229 Phạm Ng…" at bounding box center [808, 760] width 1500 height 1420
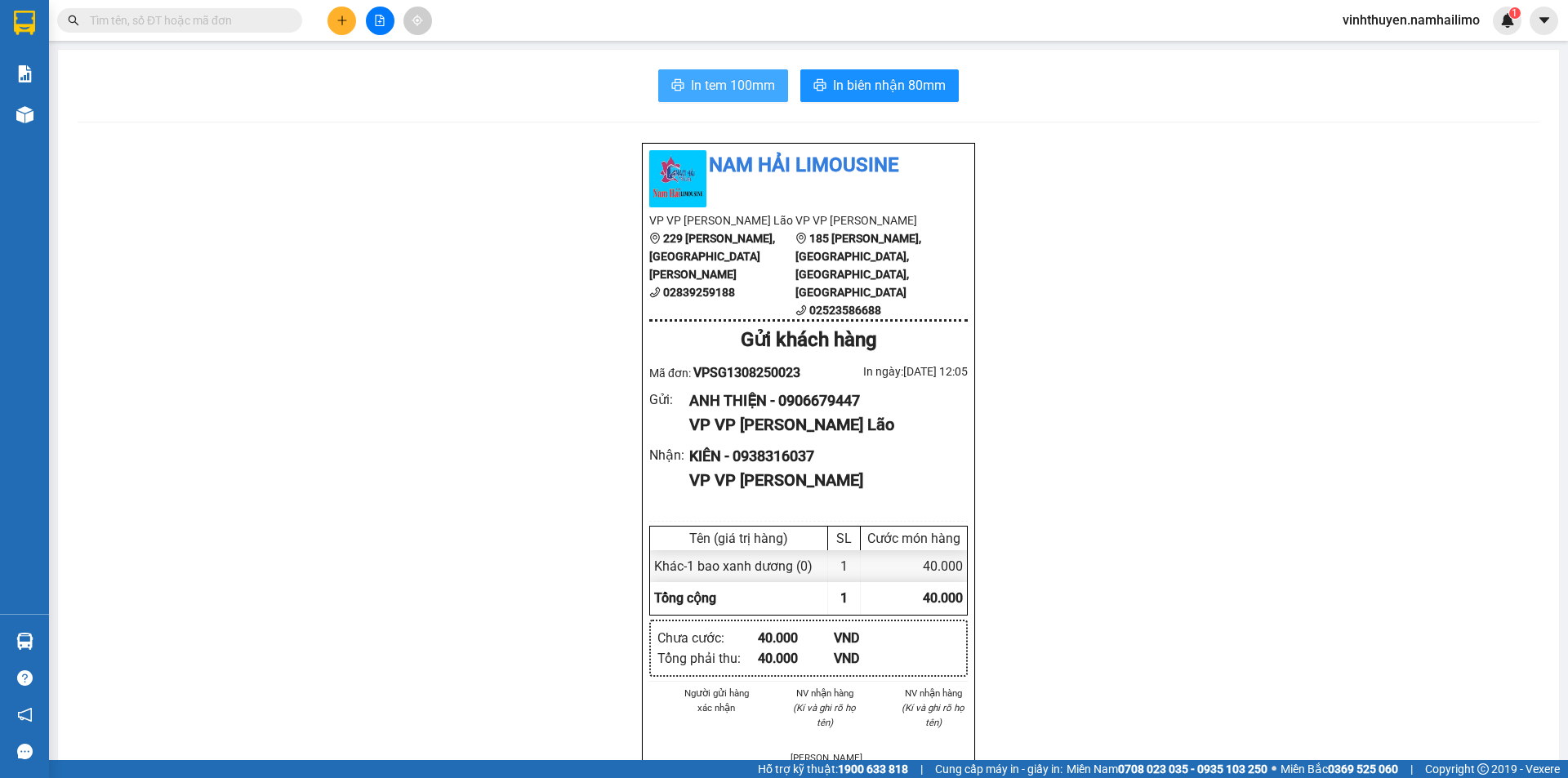
click at [764, 96] on span "In tem 100mm" at bounding box center [732, 85] width 84 height 20
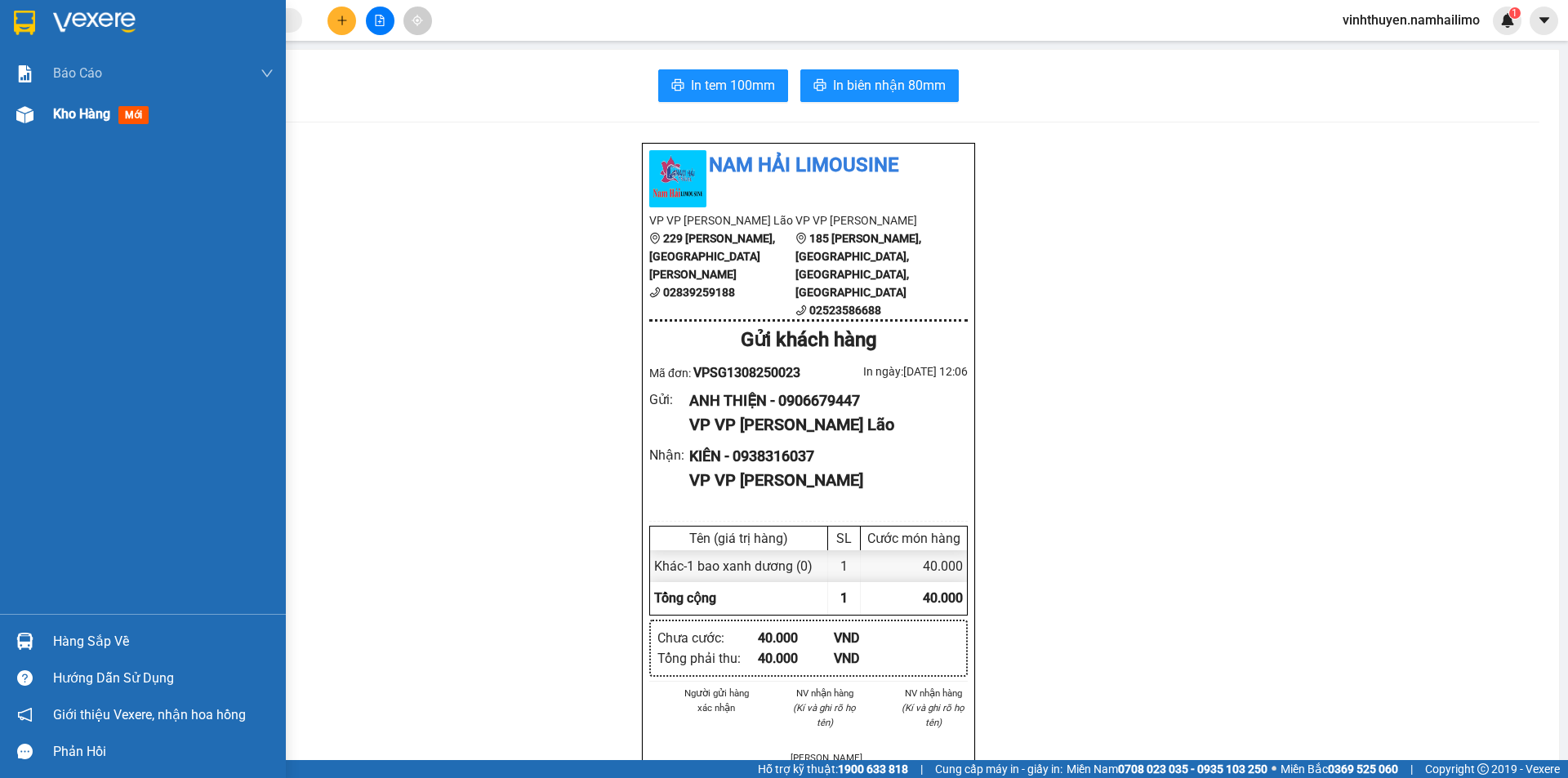
click at [30, 130] on div "Kho hàng mới" at bounding box center [143, 114] width 286 height 41
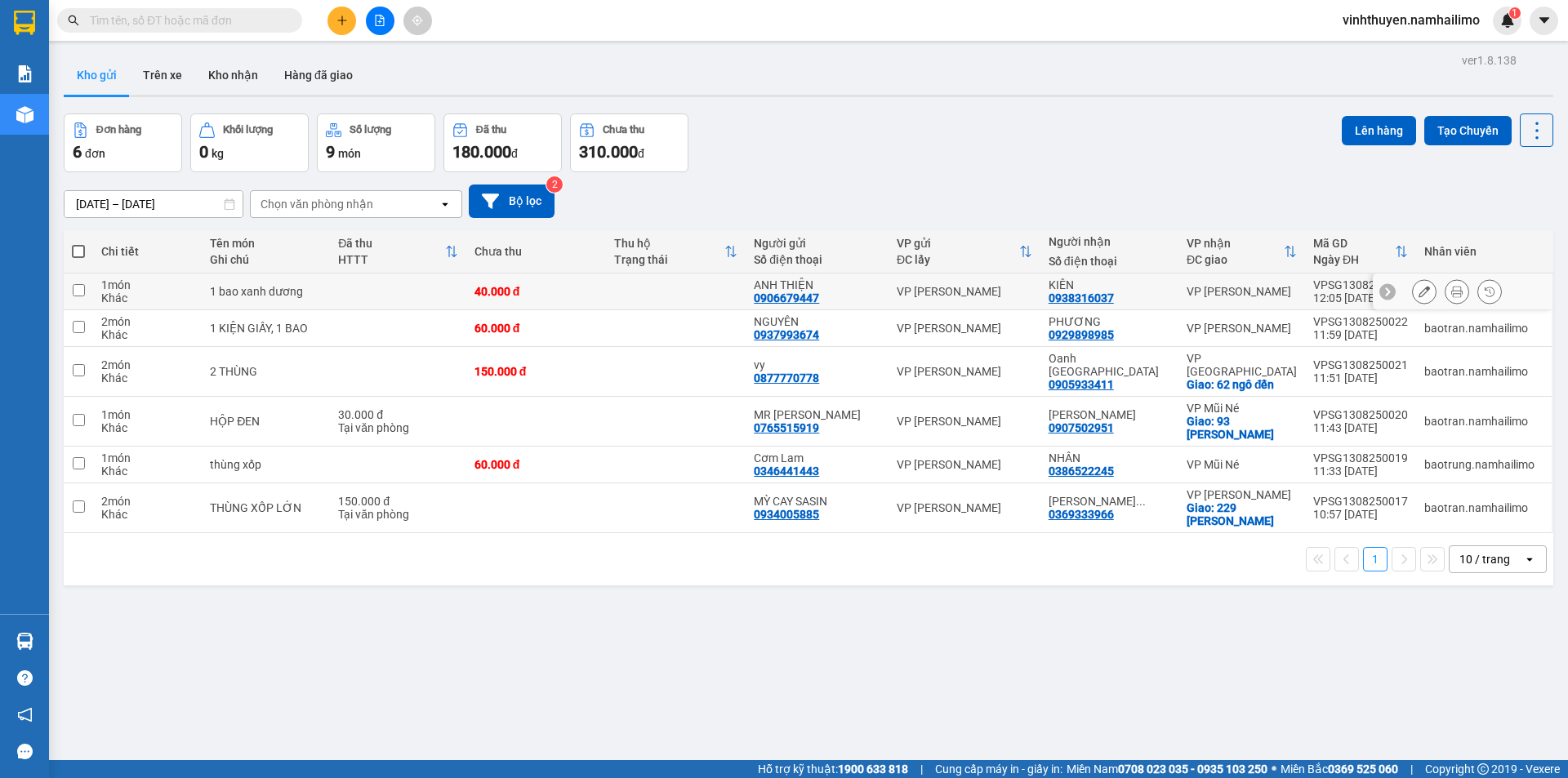
click at [1418, 297] on icon at bounding box center [1424, 292] width 12 height 12
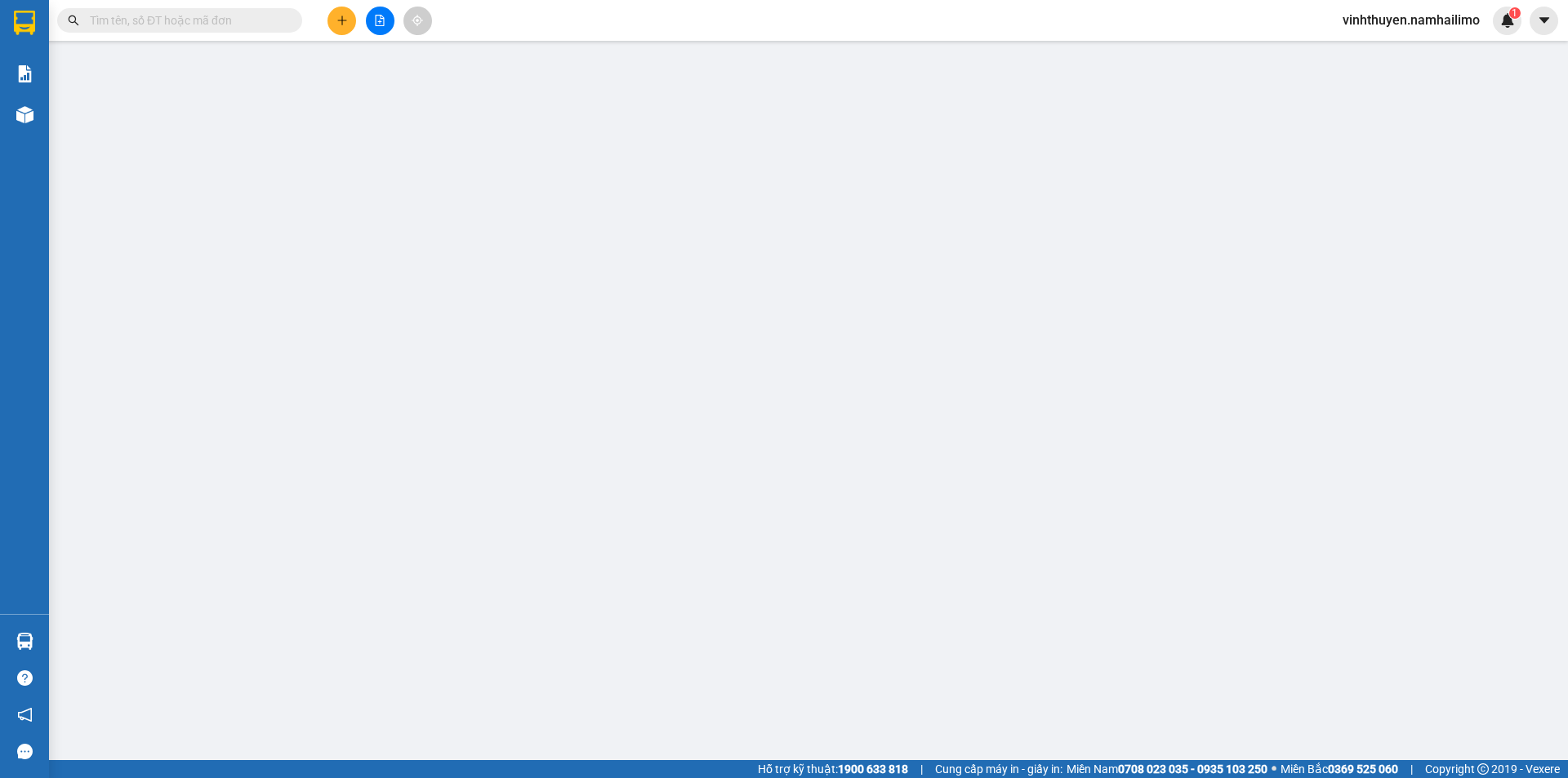
type input "0906679447"
type input "0938316037"
type input "40.000"
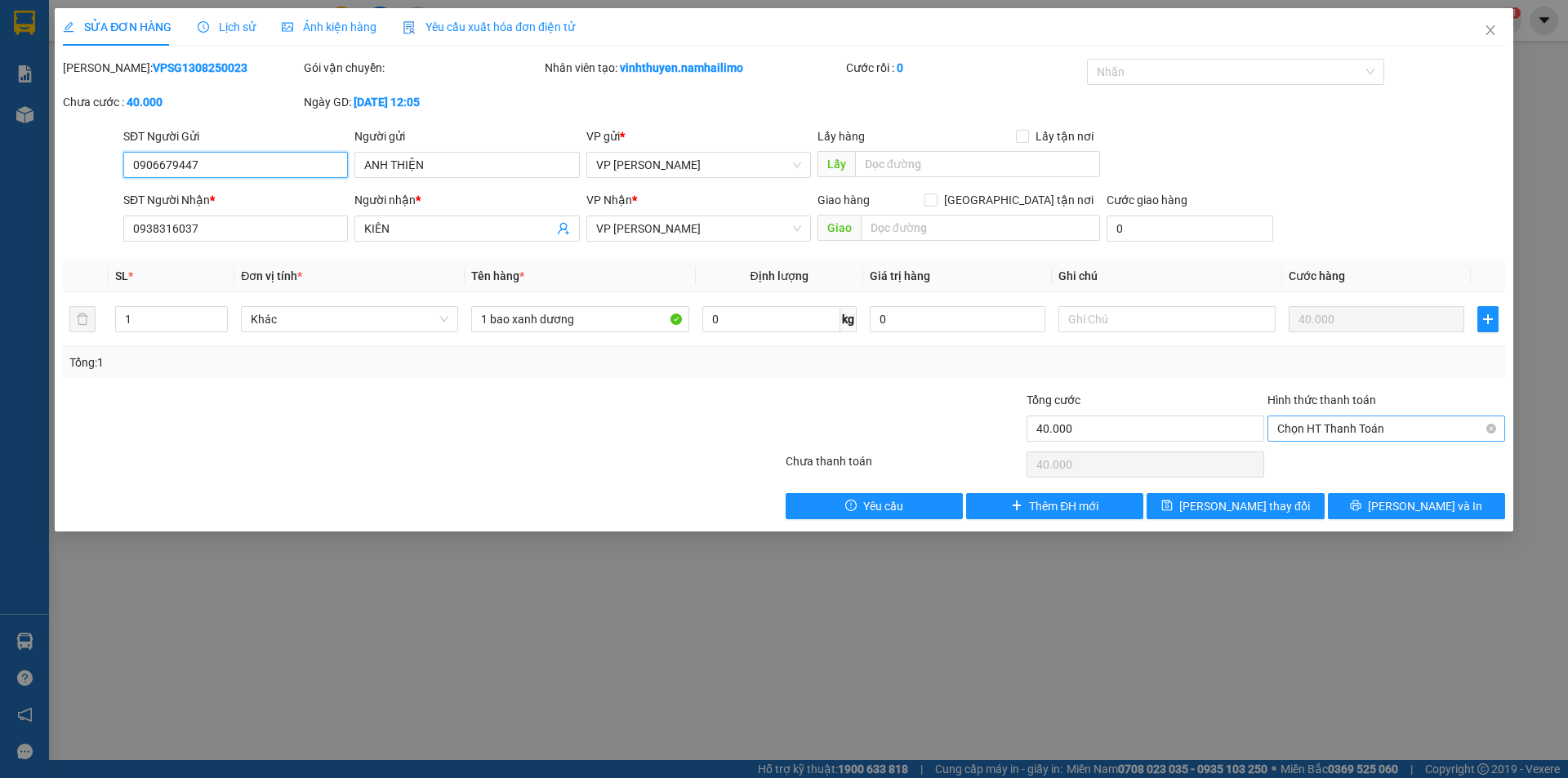
click at [1358, 437] on span "Chọn HT Thanh Toán" at bounding box center [1386, 428] width 218 height 24
click at [1359, 464] on div "Tại văn phòng" at bounding box center [1386, 461] width 218 height 18
type input "0"
click at [1398, 506] on button "Lưu và In" at bounding box center [1416, 506] width 178 height 26
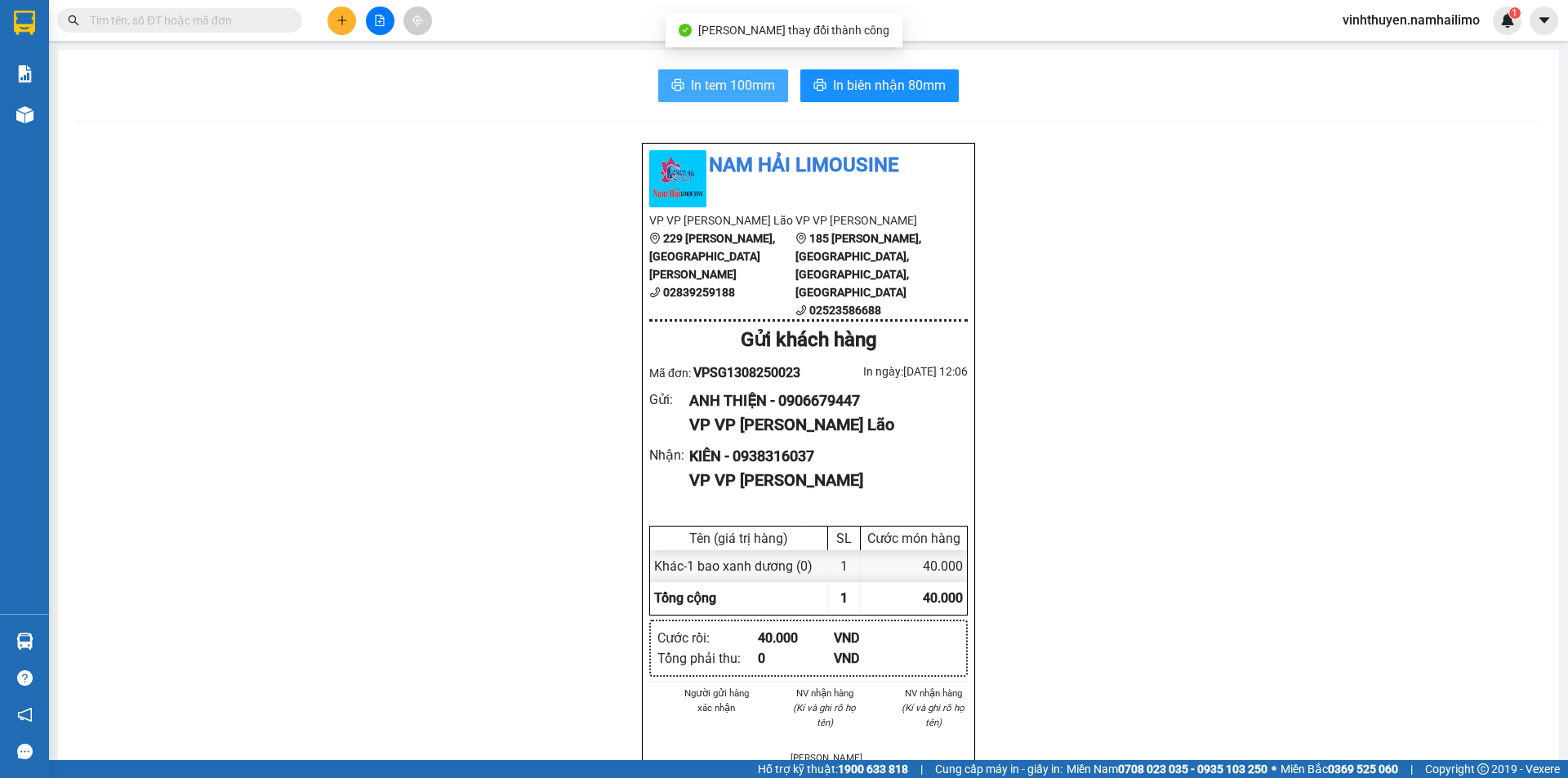
click at [748, 81] on span "In tem 100mm" at bounding box center [732, 85] width 84 height 20
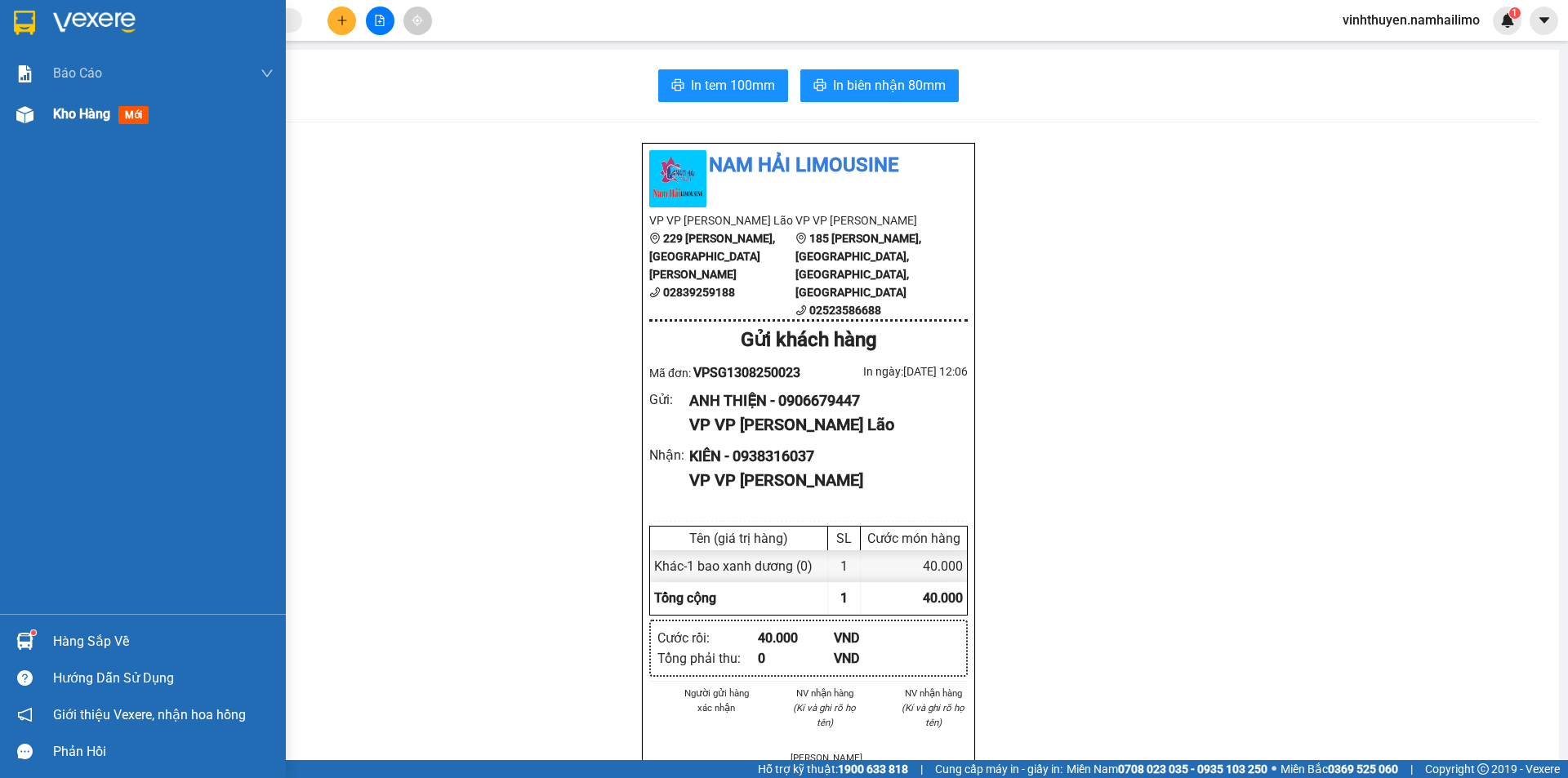
click at [45, 126] on div "Kho hàng mới" at bounding box center [143, 114] width 286 height 41
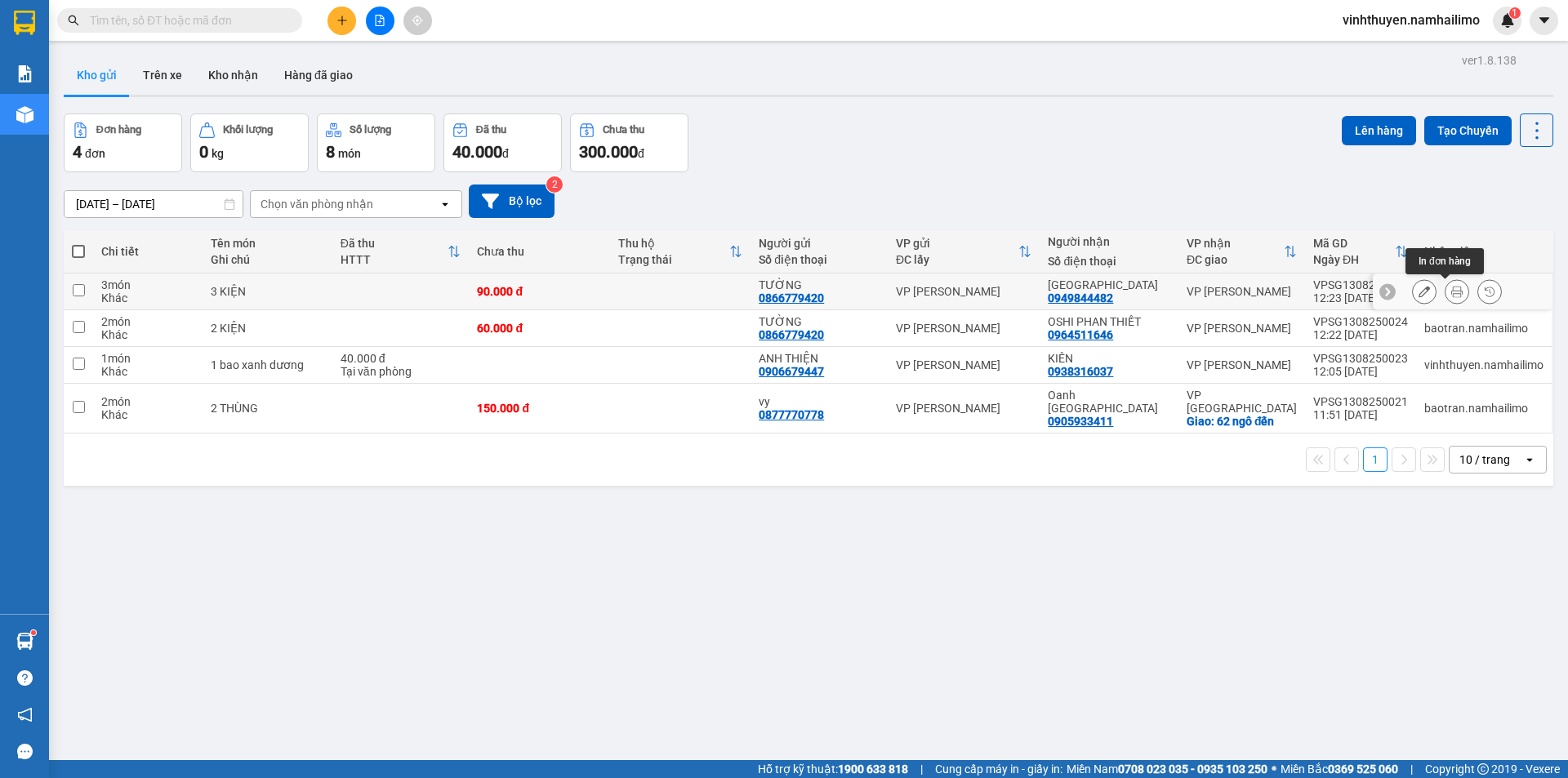
click at [1451, 293] on icon at bounding box center [1457, 292] width 12 height 12
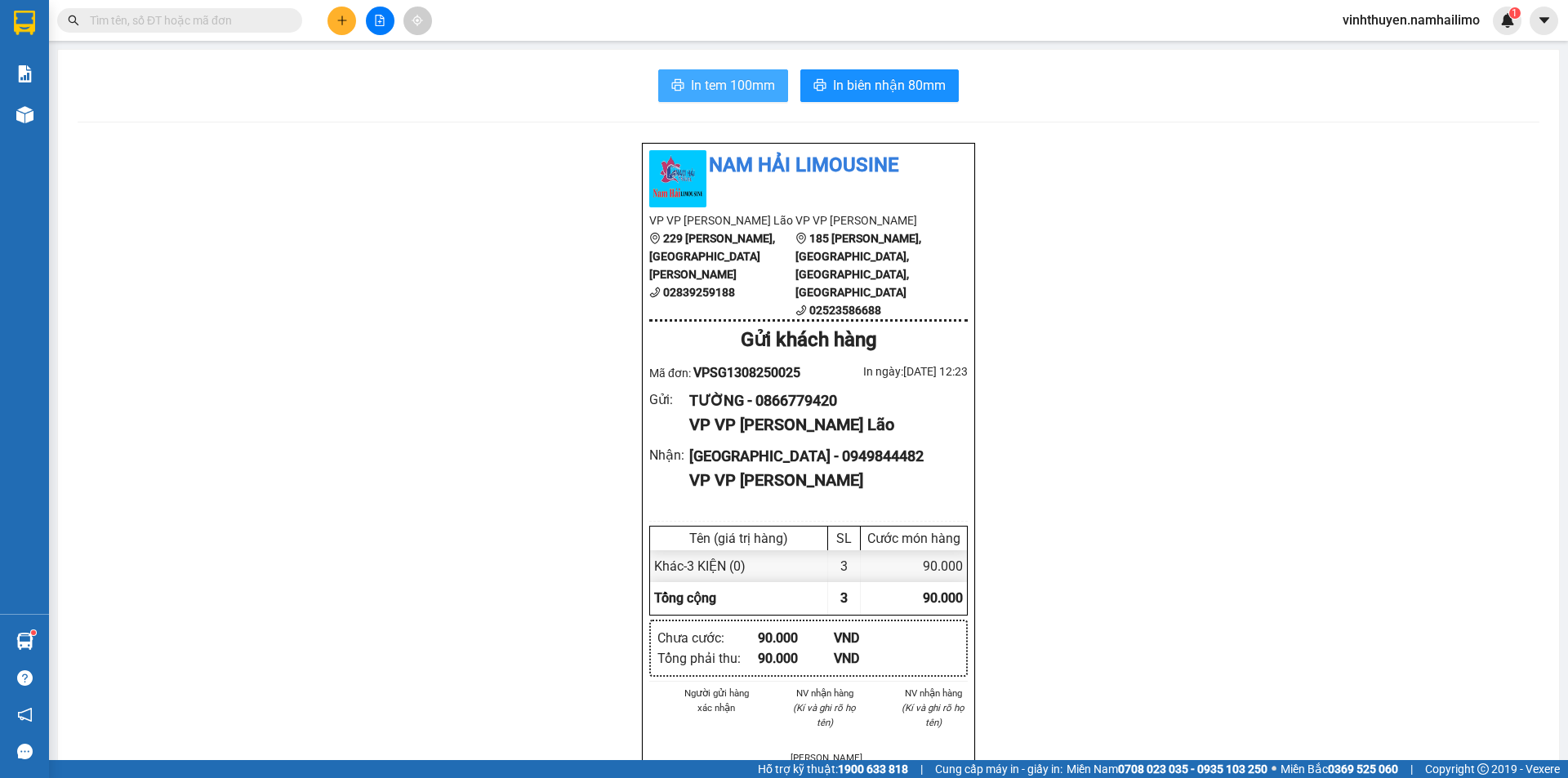
click at [722, 86] on span "In tem 100mm" at bounding box center [732, 85] width 84 height 20
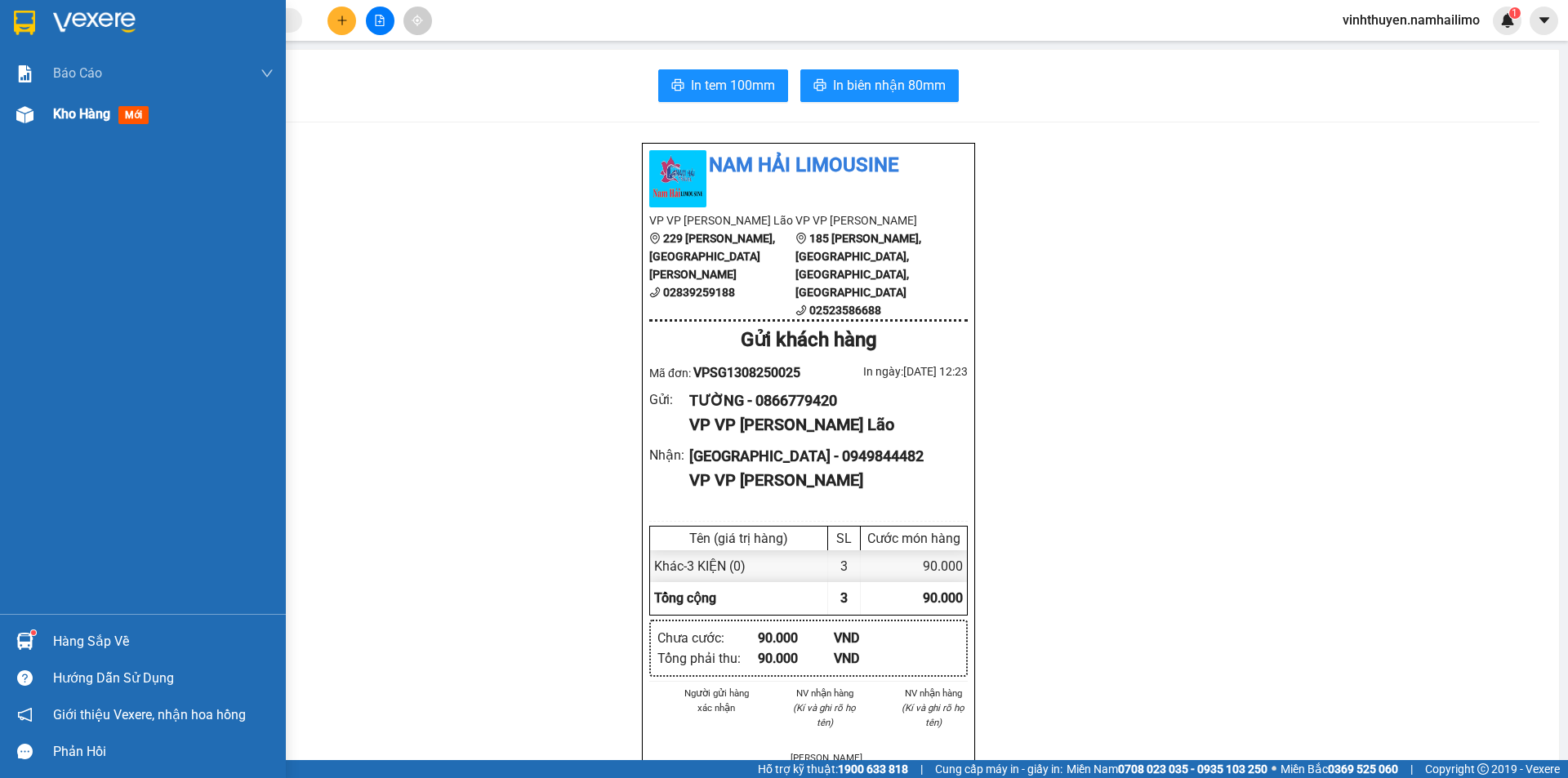
click at [50, 119] on div "Kho hàng mới" at bounding box center [143, 114] width 286 height 41
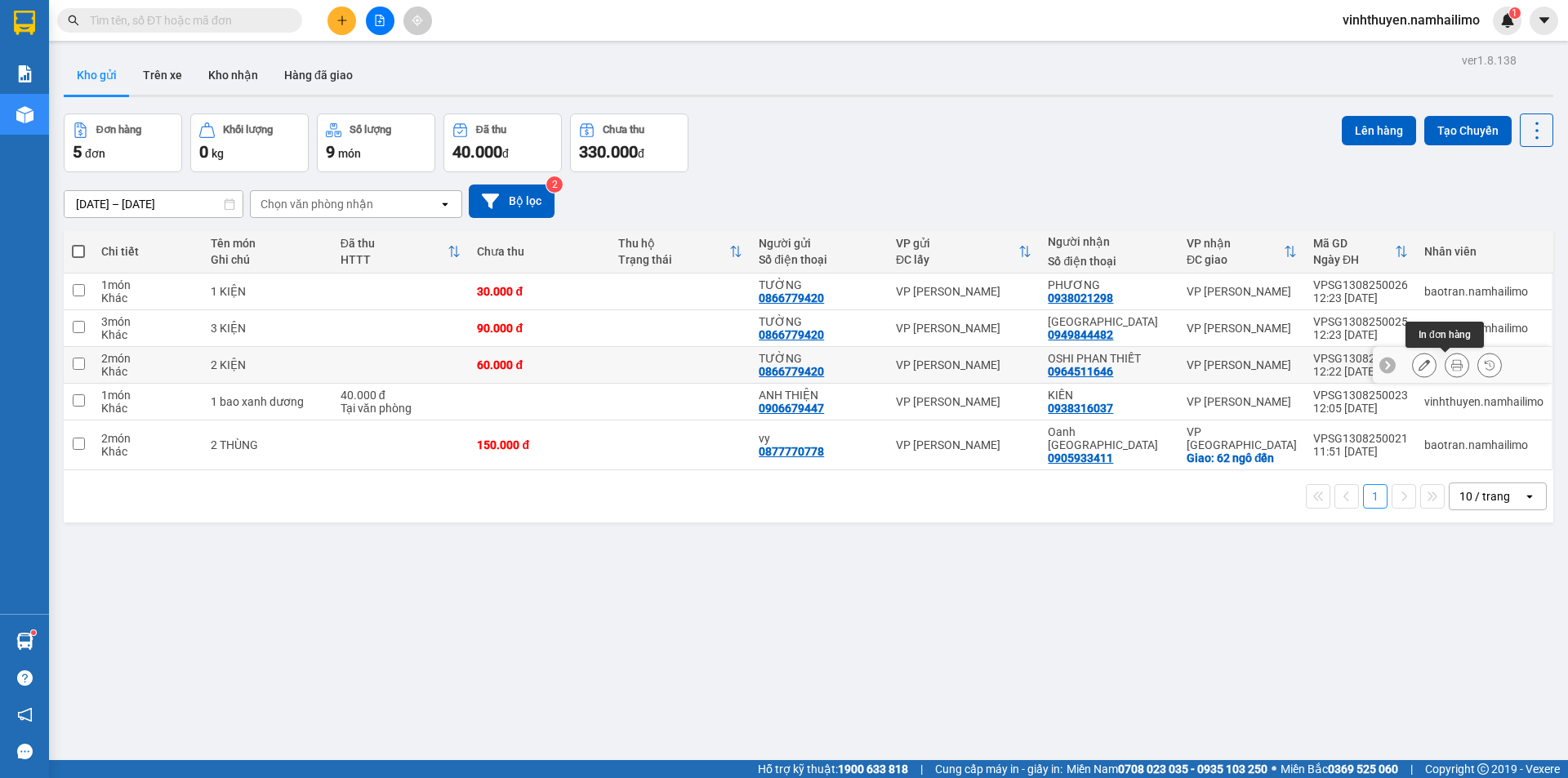
click at [1451, 362] on icon at bounding box center [1457, 365] width 12 height 12
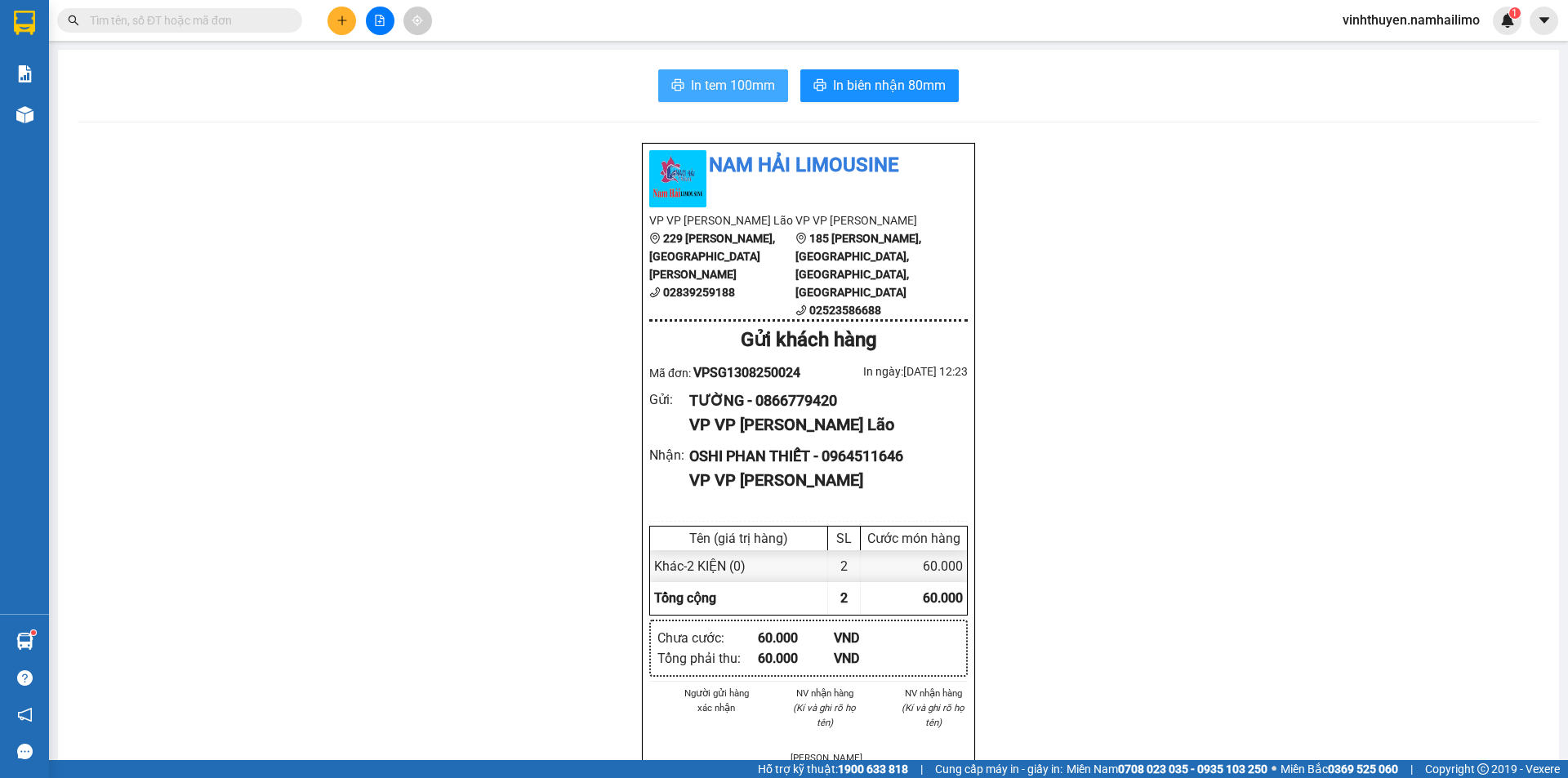
click at [751, 87] on span "In tem 100mm" at bounding box center [732, 85] width 84 height 20
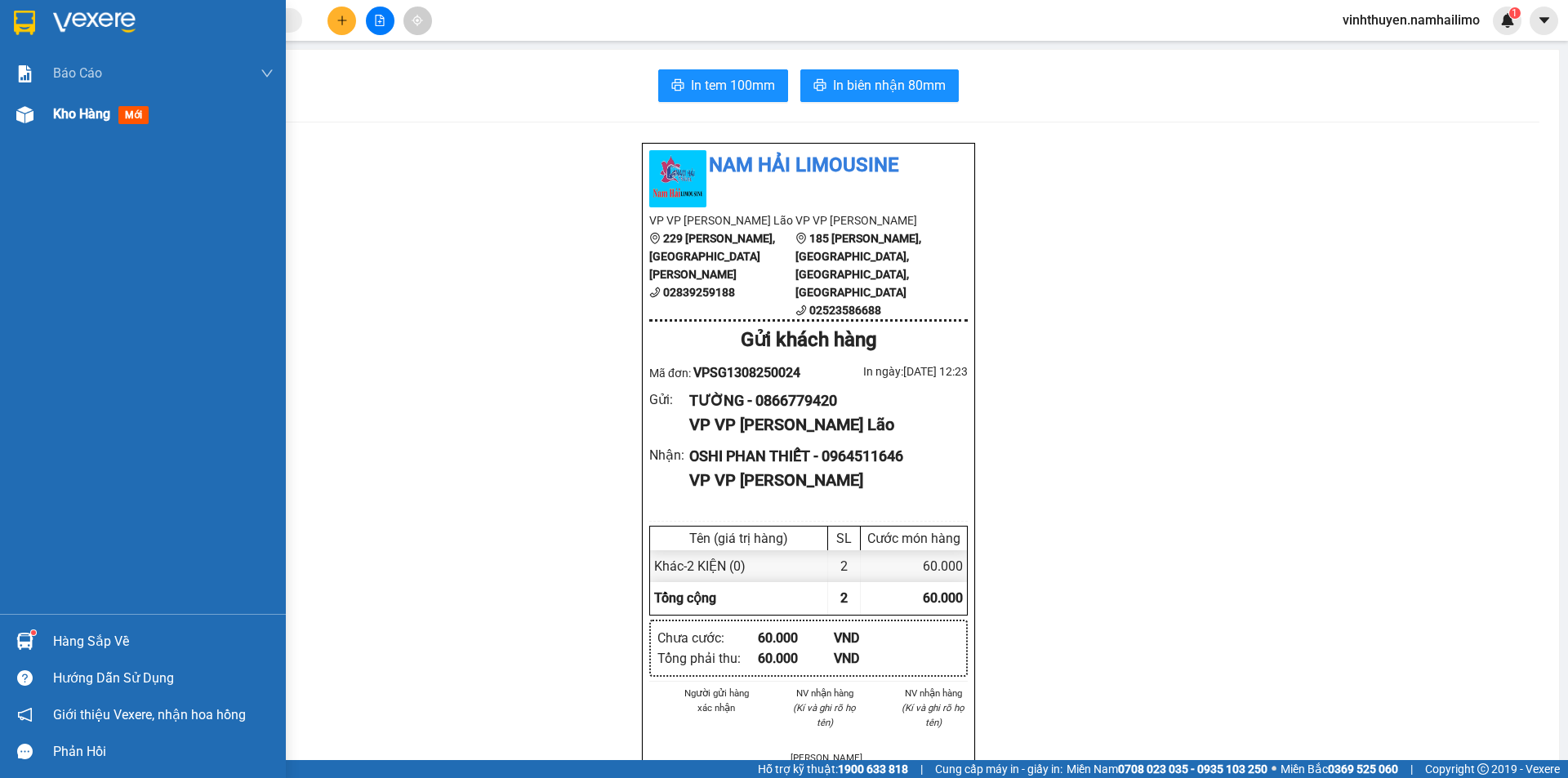
click at [58, 122] on span "Kho hàng" at bounding box center [81, 114] width 57 height 15
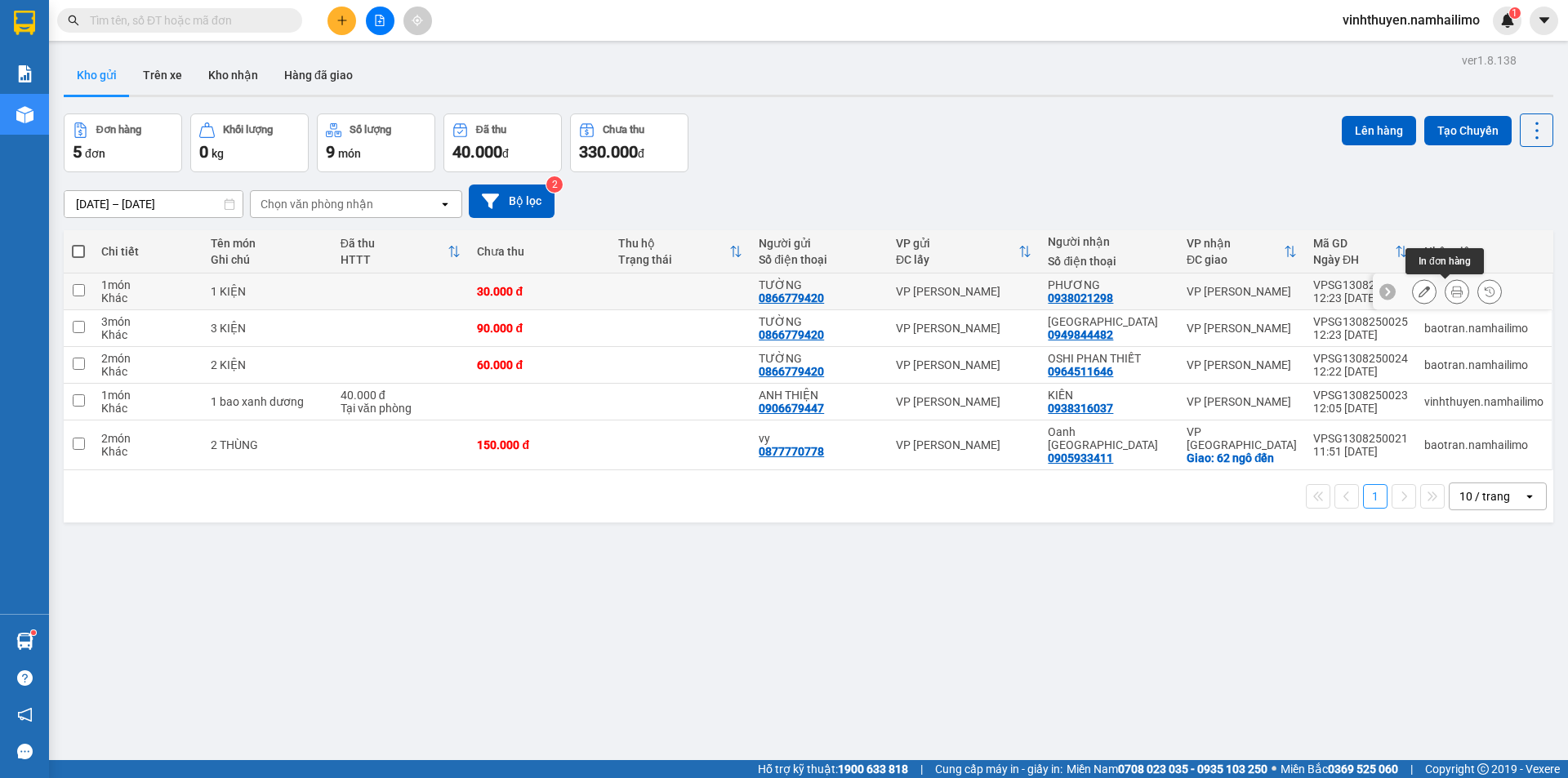
click at [1451, 292] on icon at bounding box center [1457, 292] width 12 height 12
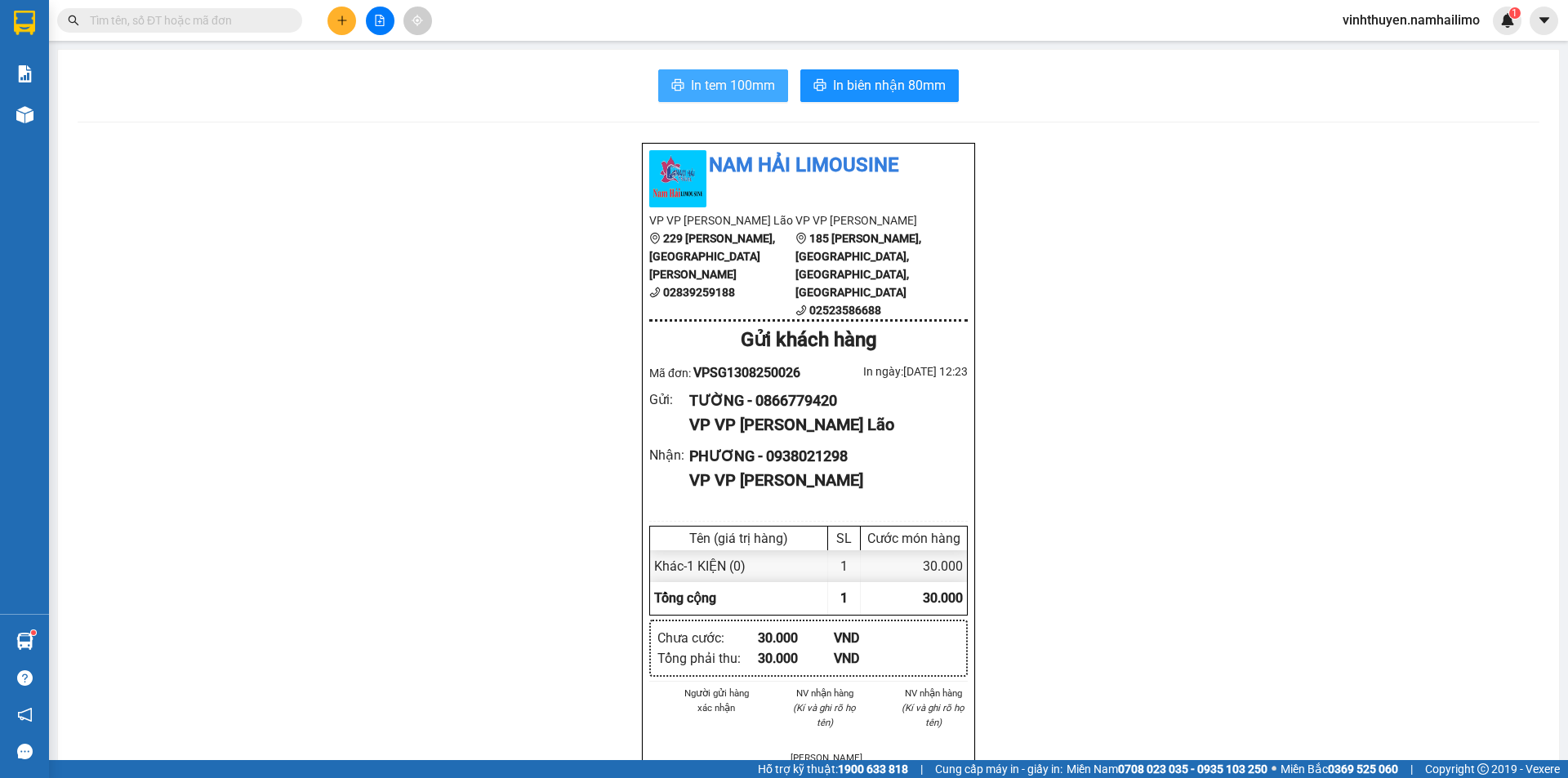
click at [733, 93] on span "In tem 100mm" at bounding box center [732, 85] width 84 height 20
click at [351, 16] on button at bounding box center [342, 21] width 29 height 29
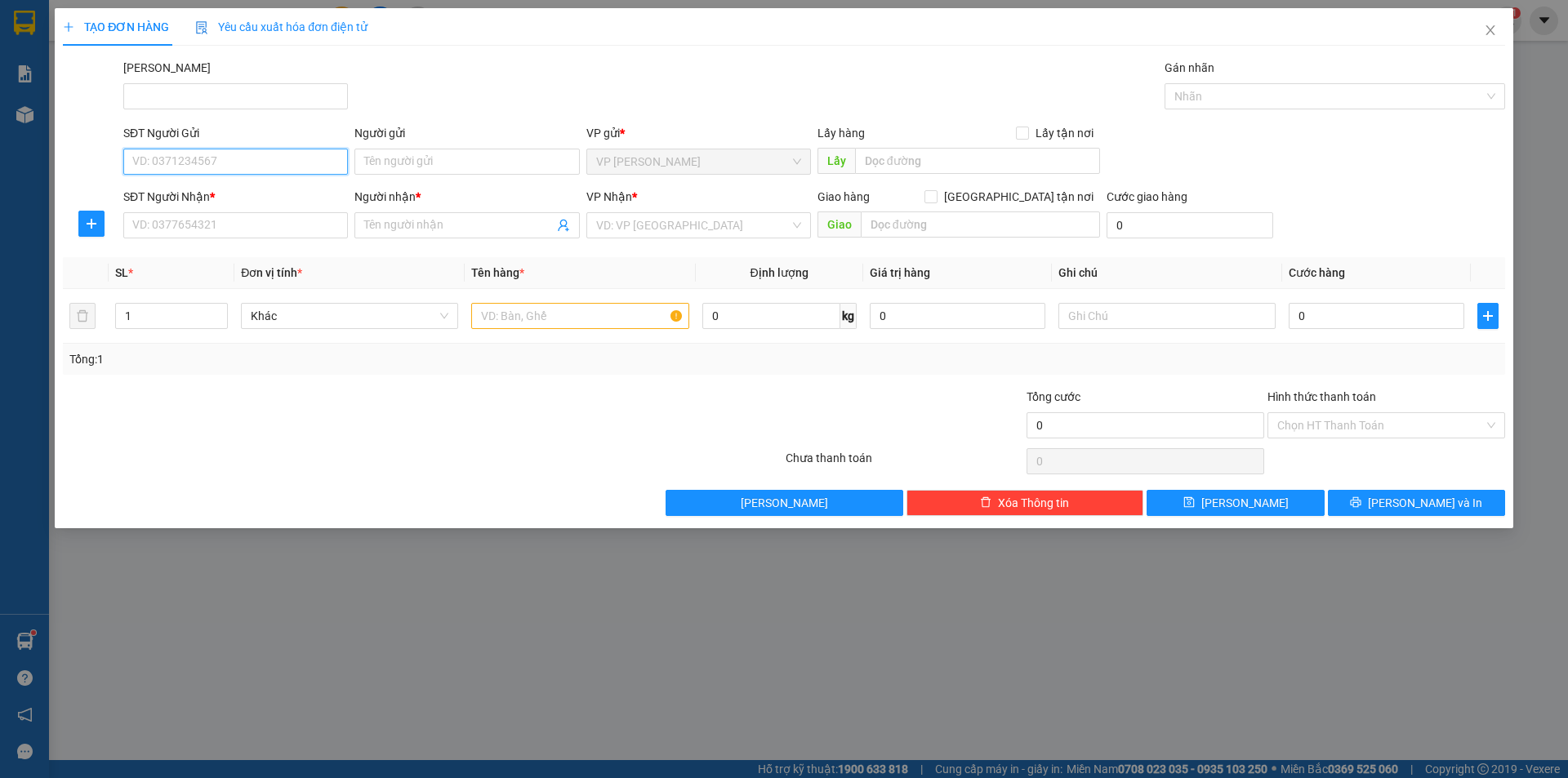
click at [305, 162] on input "SĐT Người Gửi" at bounding box center [236, 161] width 225 height 26
type input "0905342710"
click at [297, 205] on div "0905342710 - MẶT TRỜI MỌC - nhật" at bounding box center [236, 194] width 225 height 26
type input "MẶT TRỜI MỌC - nhật"
type input "0937639376"
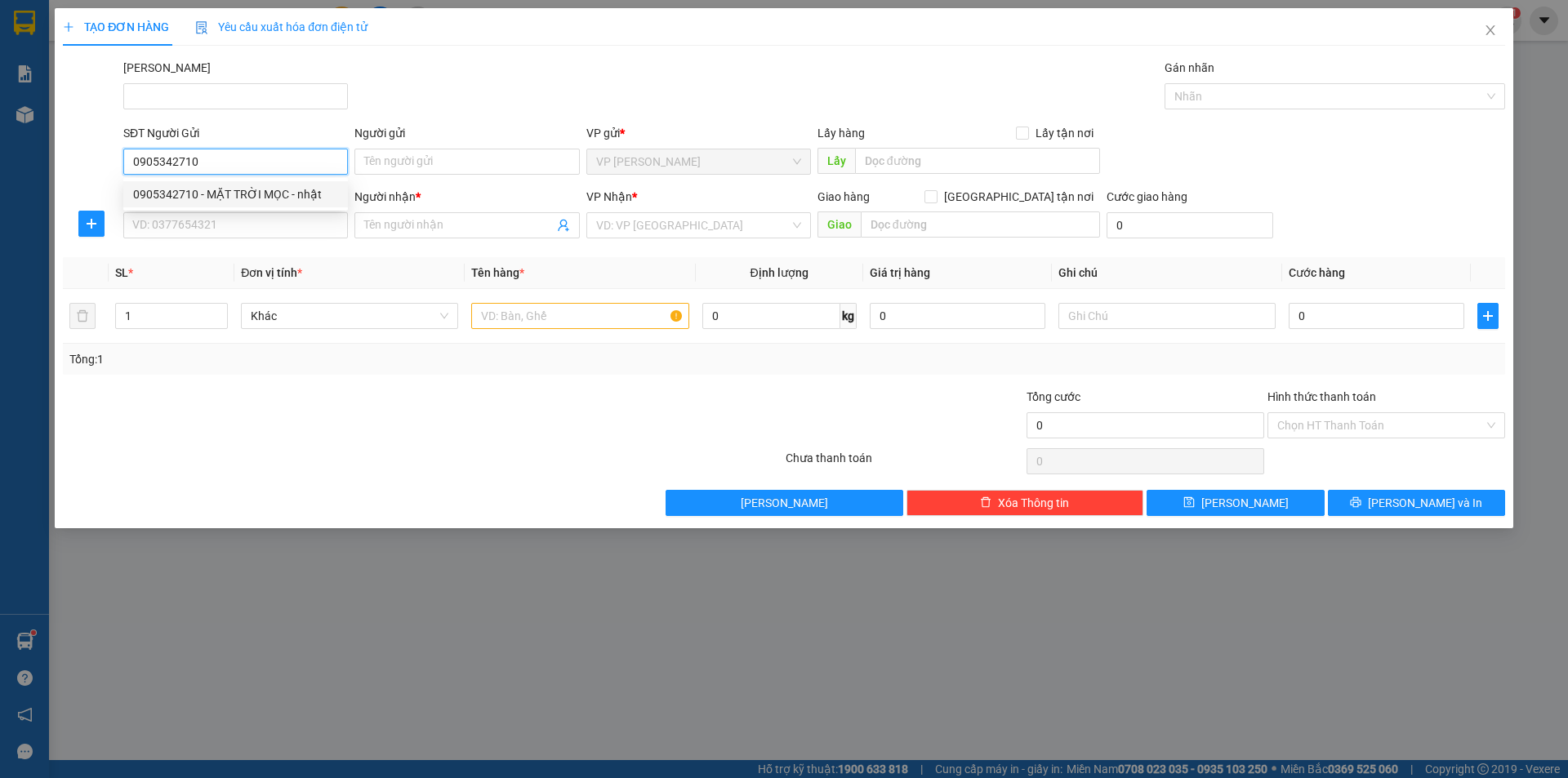
type input "CHỊ BÍCH"
type input "80.000"
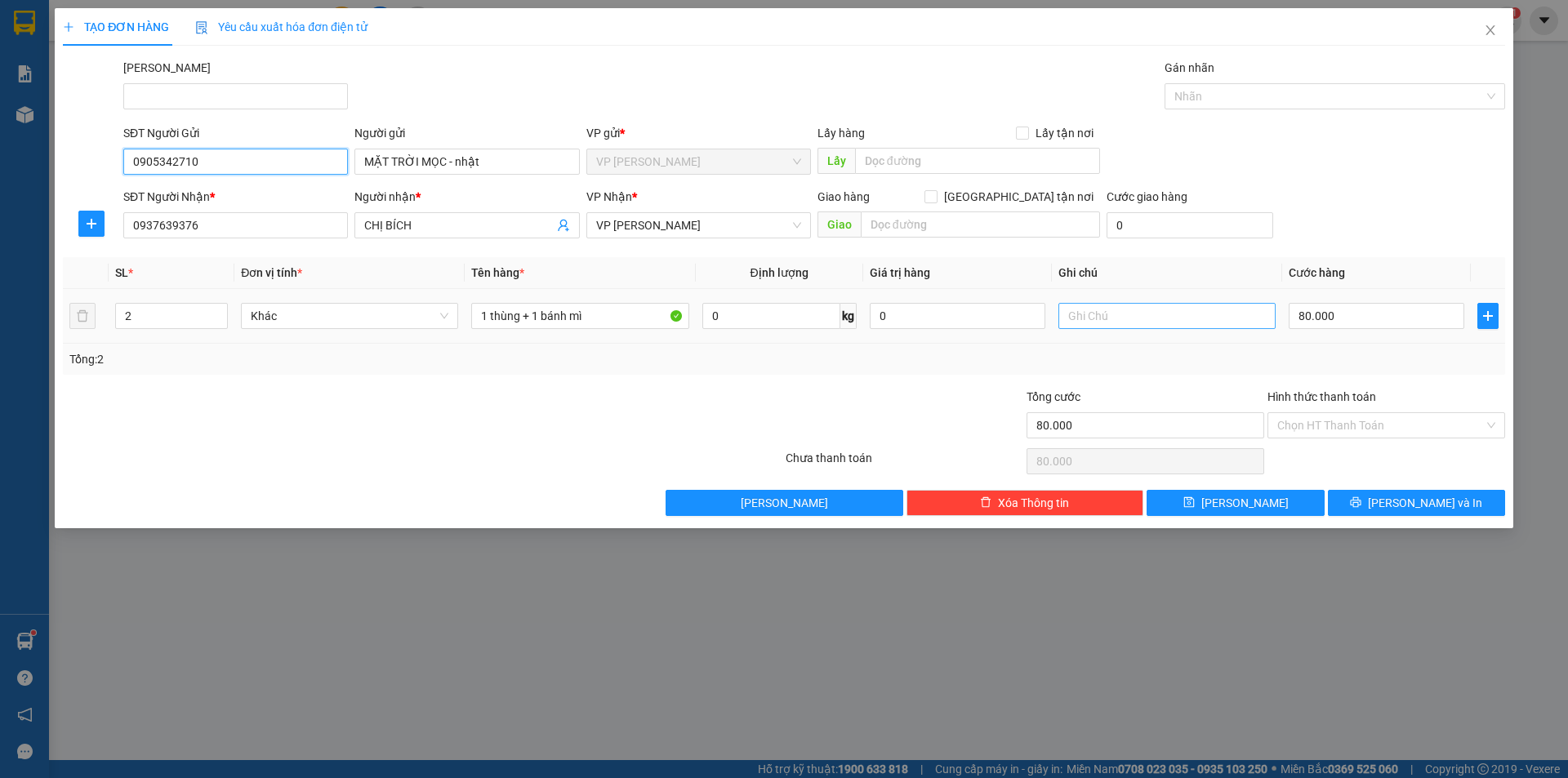
type input "0905342710"
click at [1076, 312] on input "text" at bounding box center [1166, 316] width 217 height 26
type input "hàng không đảm bảo"
click at [167, 315] on input "2" at bounding box center [171, 316] width 111 height 24
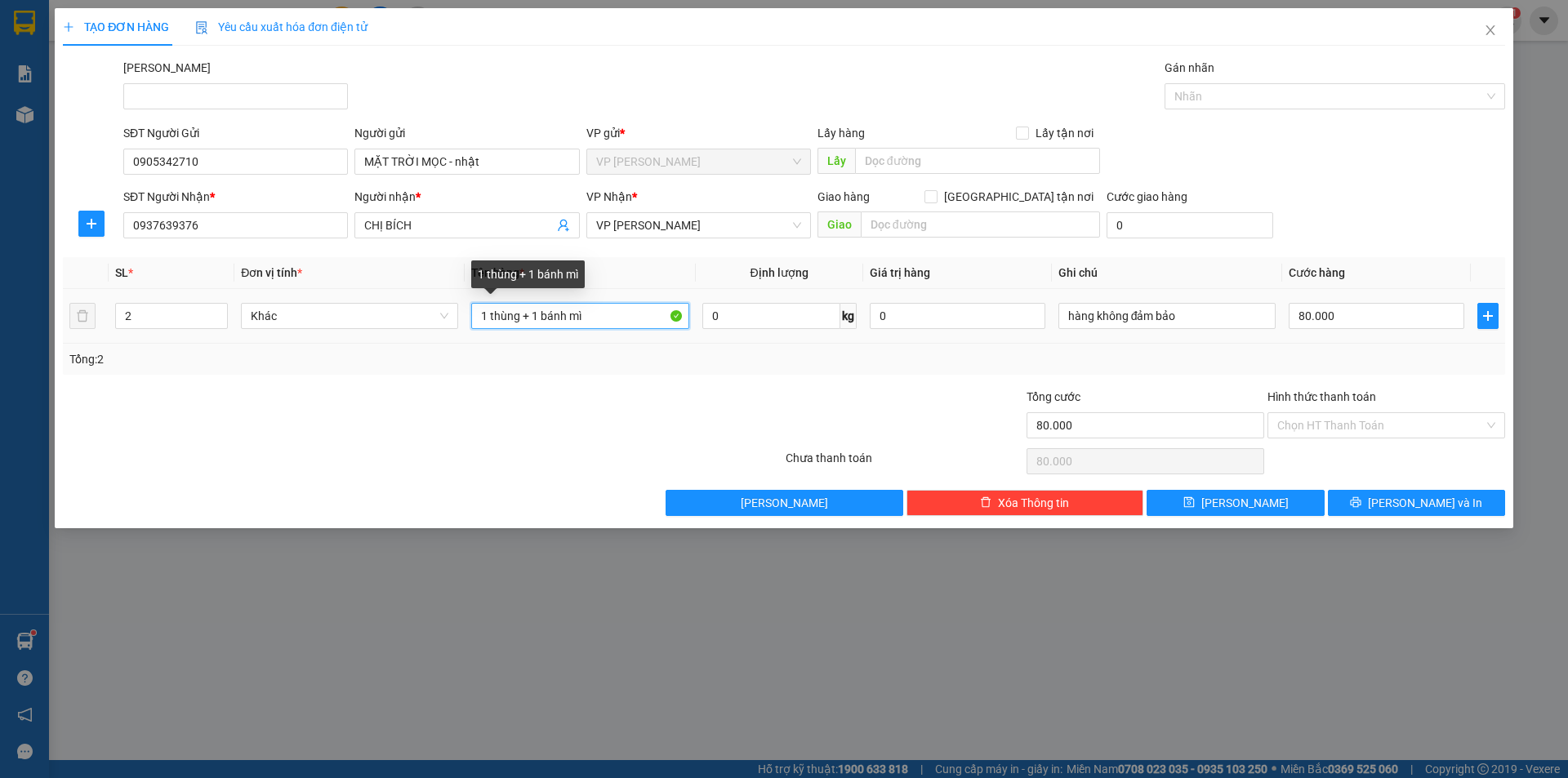
drag, startPoint x: 620, startPoint y: 319, endPoint x: 477, endPoint y: 311, distance: 143.2
click at [477, 311] on input "1 thùng + 1 bánh mì" at bounding box center [579, 316] width 217 height 26
click at [621, 358] on div "Tổng: 2" at bounding box center [784, 359] width 1429 height 18
click at [1344, 312] on input "80.000" at bounding box center [1377, 316] width 176 height 26
click at [1027, 370] on div "Tổng: 2" at bounding box center [783, 359] width 1442 height 31
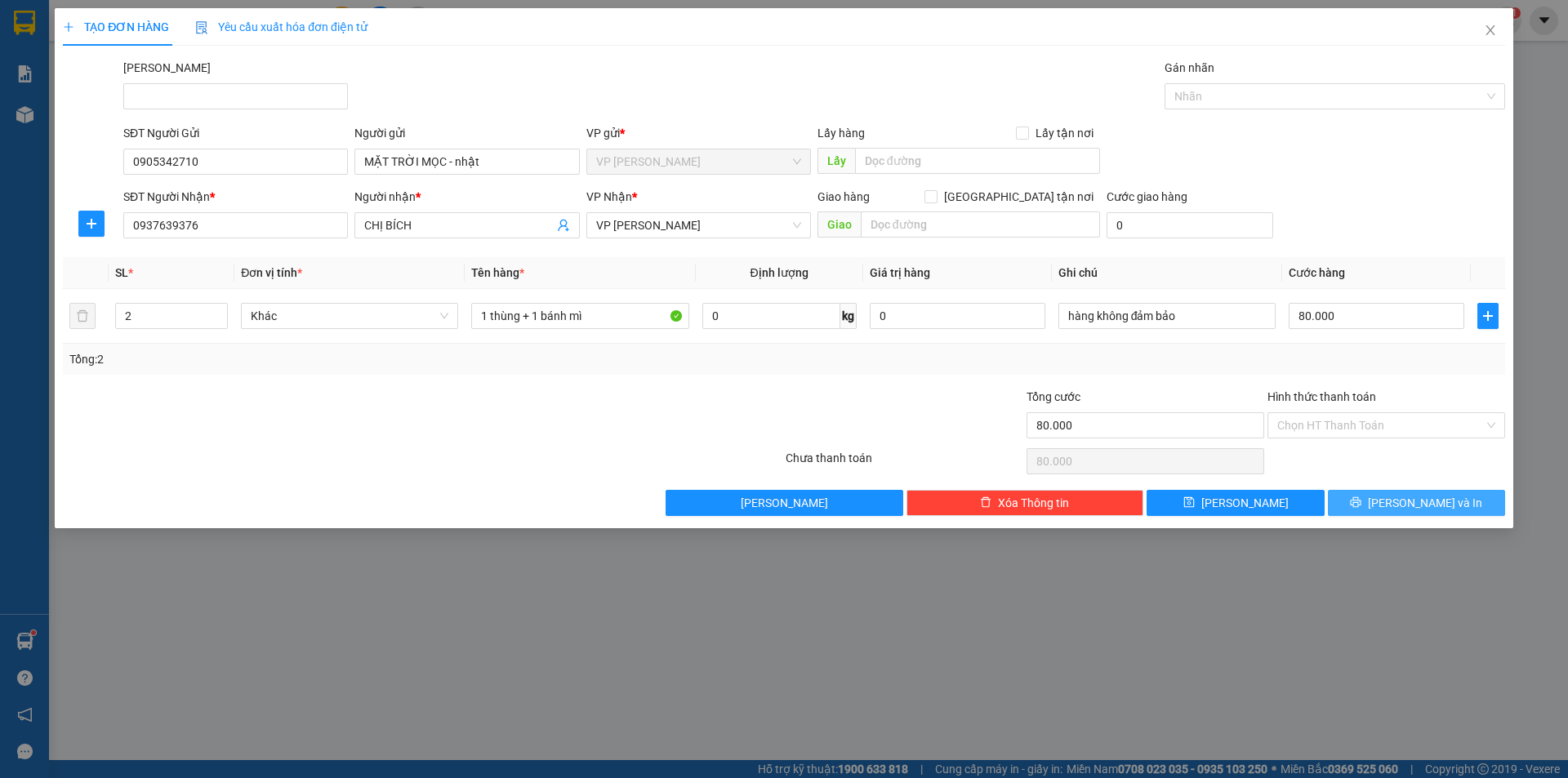
click at [1468, 494] on button "Lưu và In" at bounding box center [1416, 502] width 178 height 26
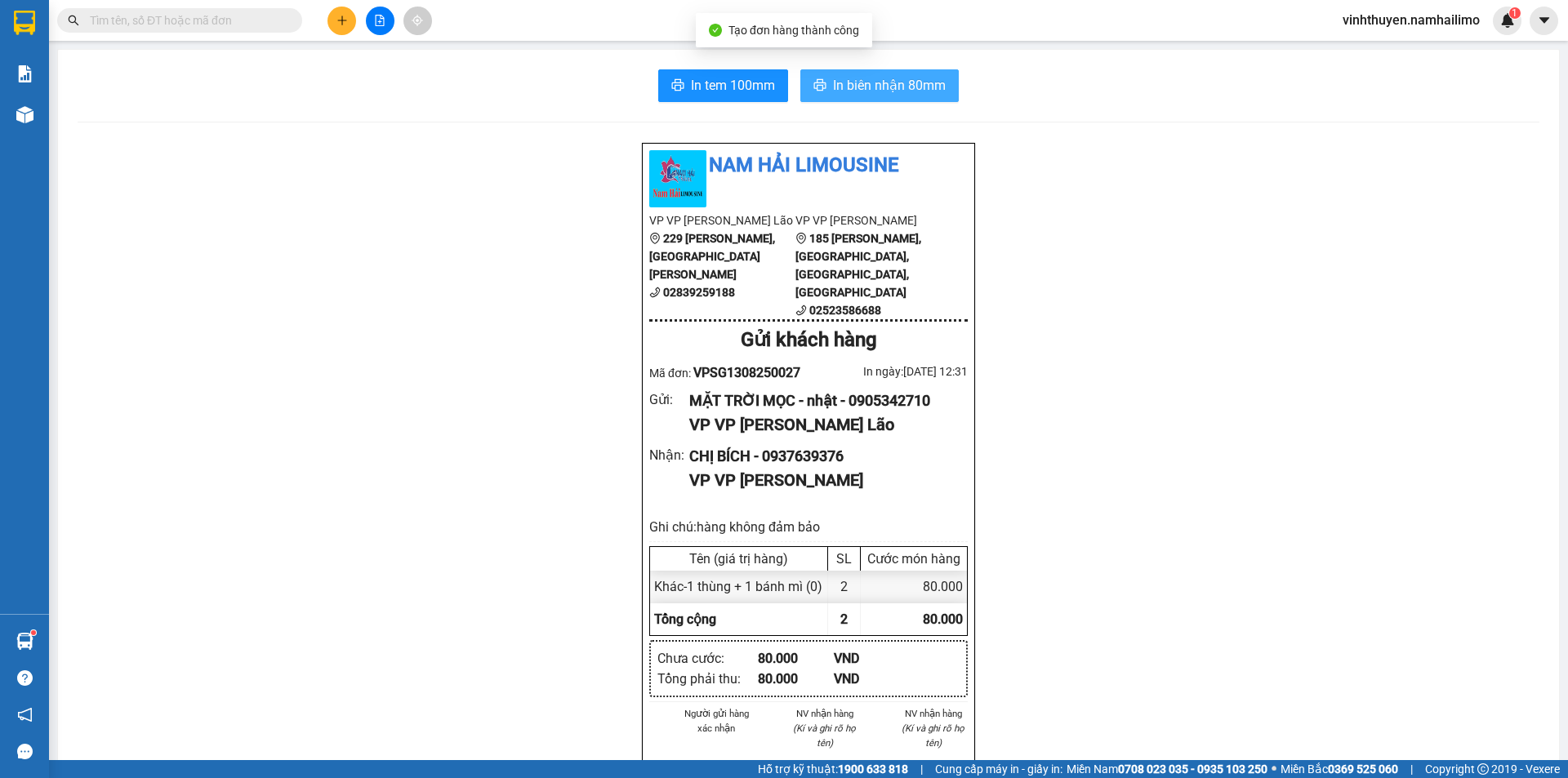
click at [848, 82] on span "In biên nhận 80mm" at bounding box center [889, 85] width 113 height 20
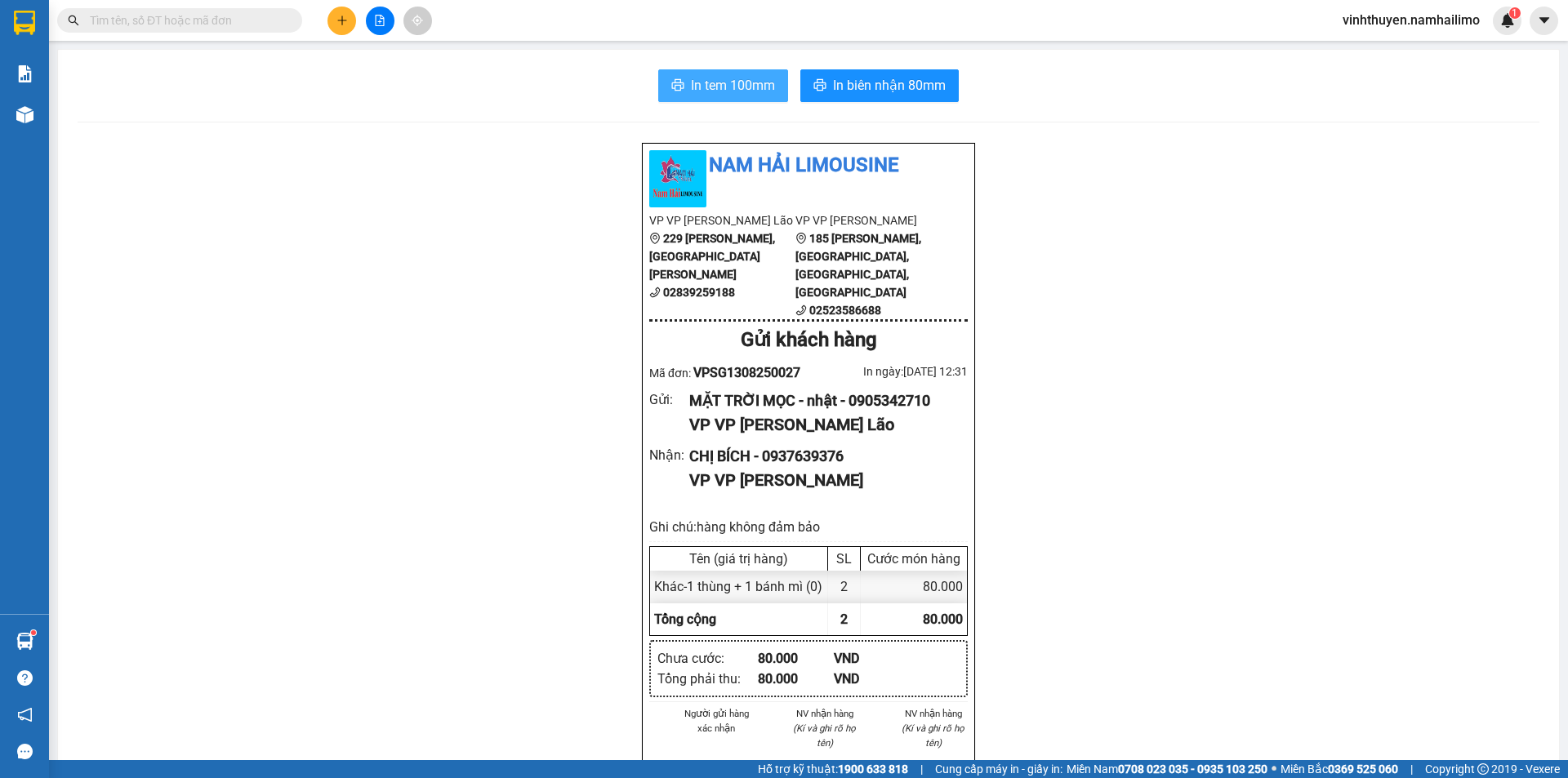
click at [738, 78] on span "In tem 100mm" at bounding box center [732, 85] width 84 height 20
click at [466, 69] on div "In tem 100mm In biên nhận 80mm Nam Hải Limousine VP VP Phạm Ngũ Lão 229 Phạm Ng…" at bounding box center [808, 780] width 1500 height 1460
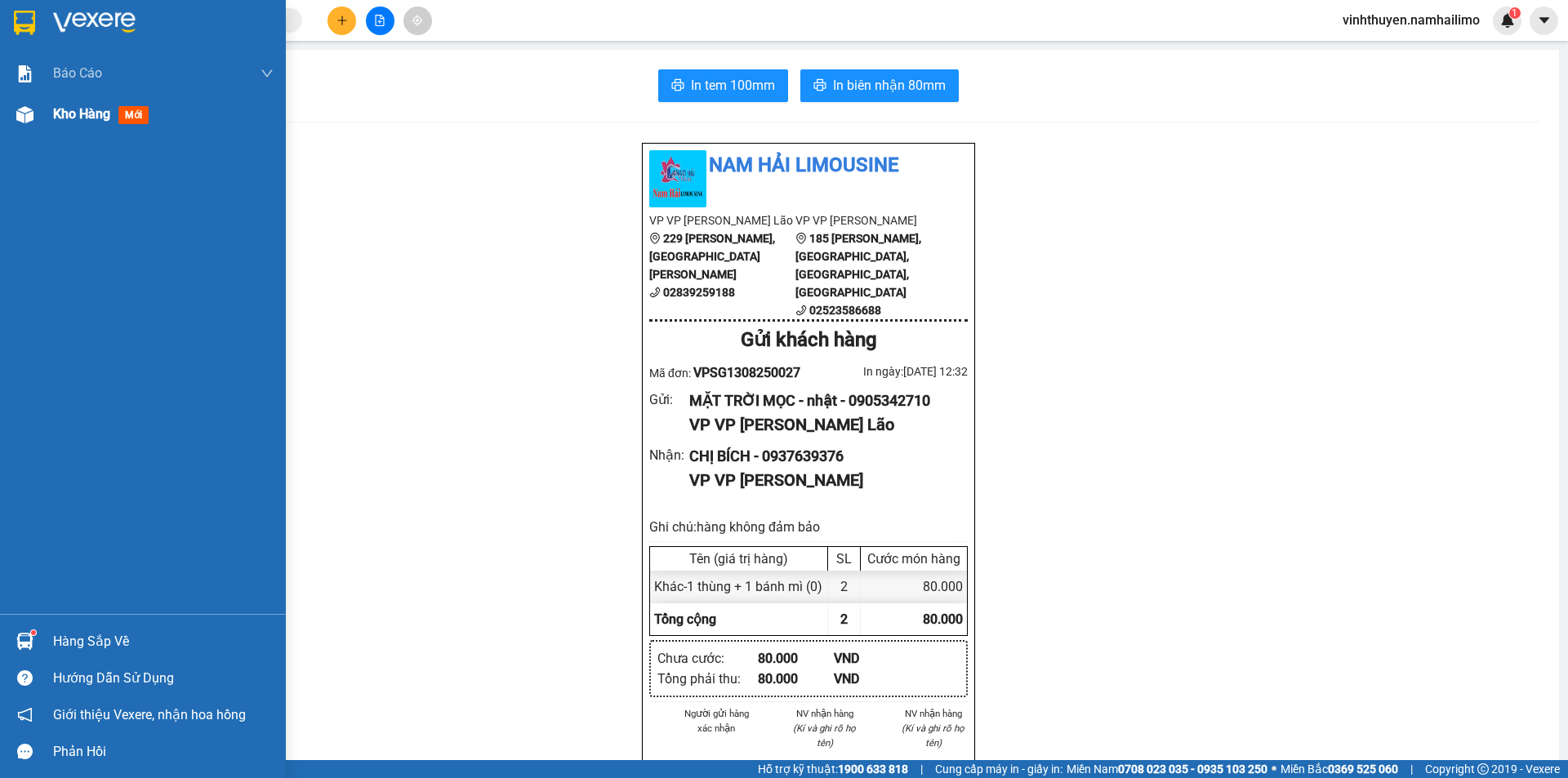
click at [20, 109] on img at bounding box center [25, 115] width 17 height 17
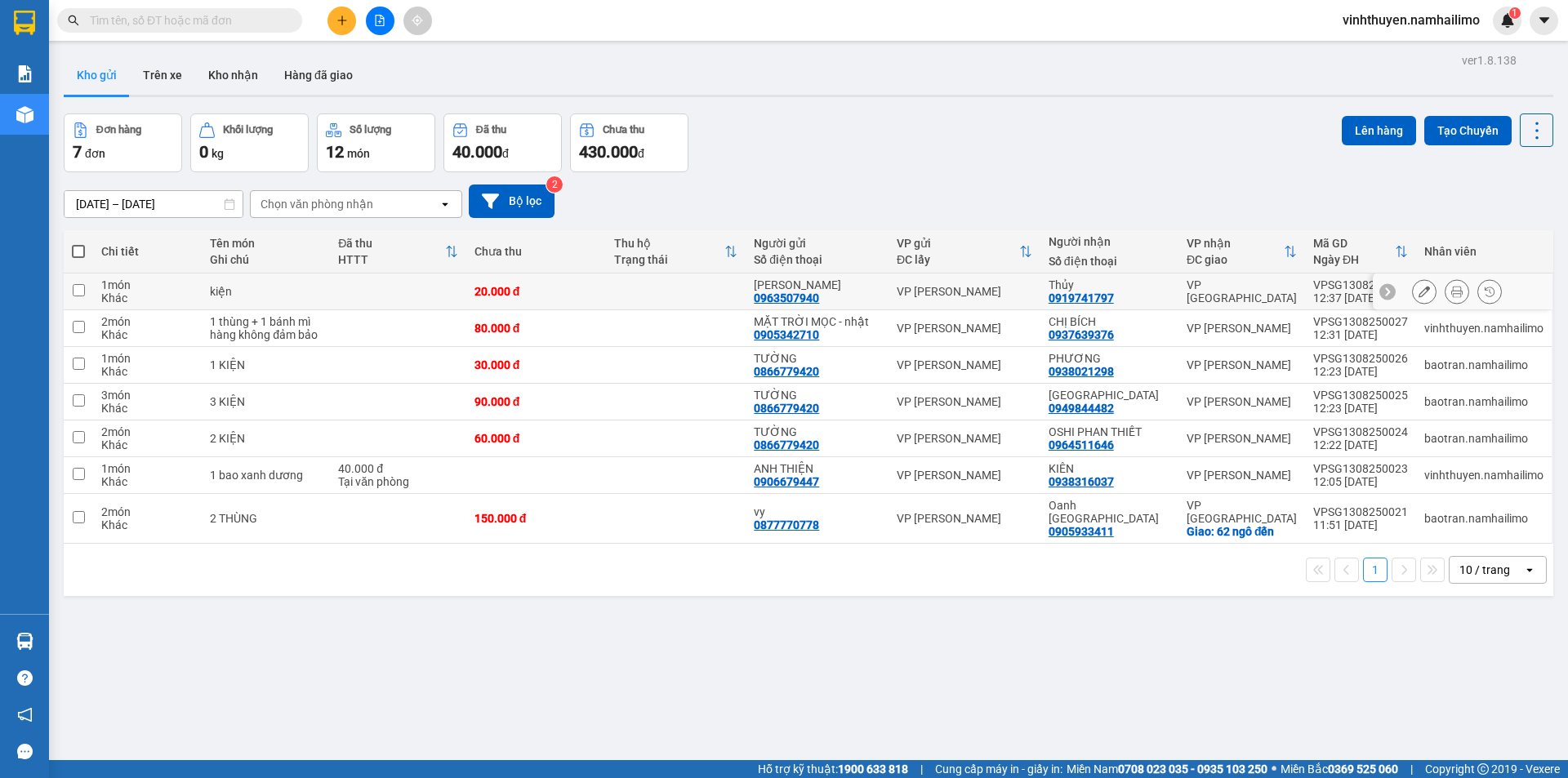
click at [1445, 283] on button at bounding box center [1457, 292] width 23 height 29
click at [1413, 283] on button at bounding box center [1424, 292] width 23 height 29
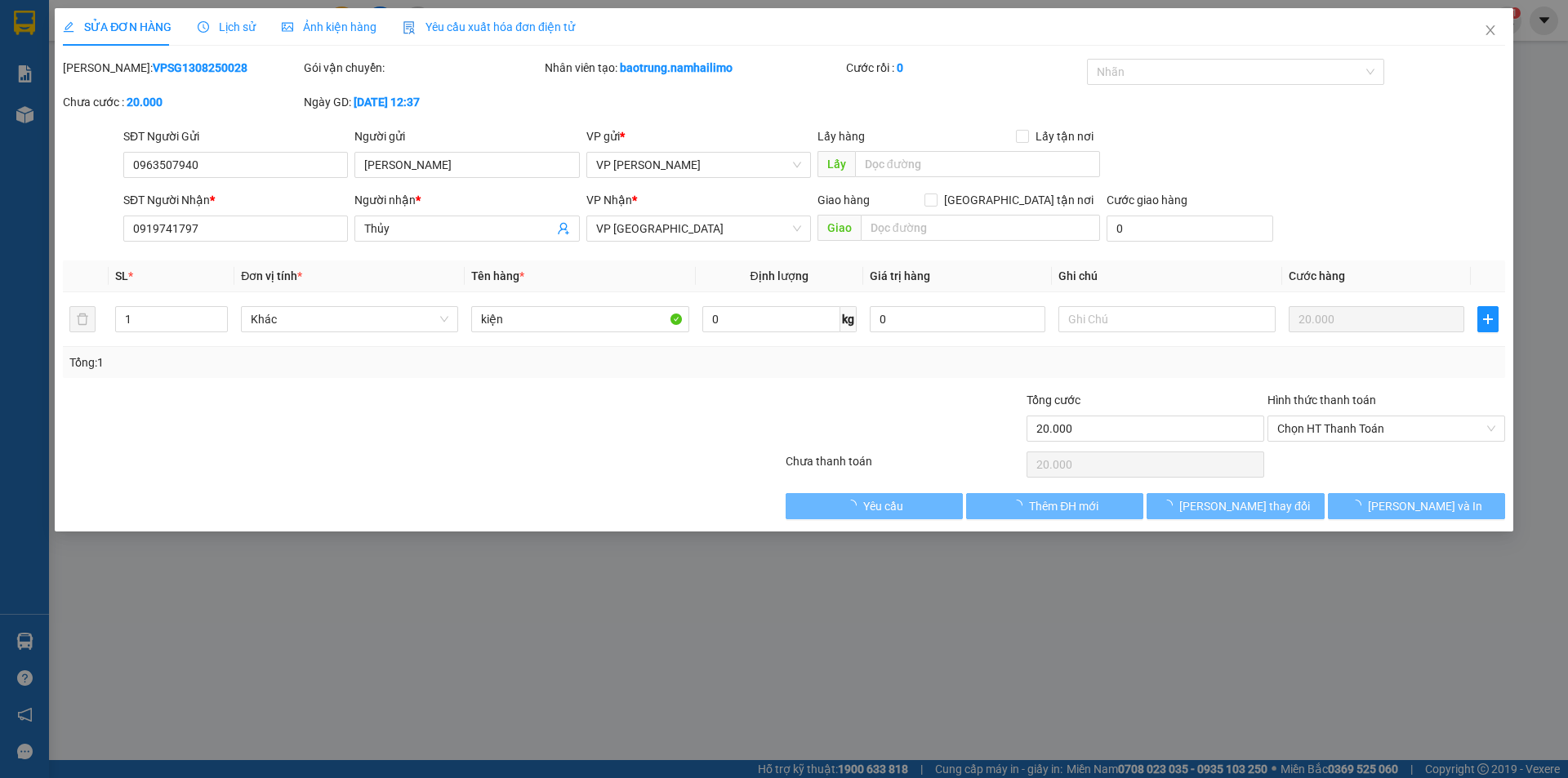
type input "0963507940"
type input "0919741797"
type input "20.000"
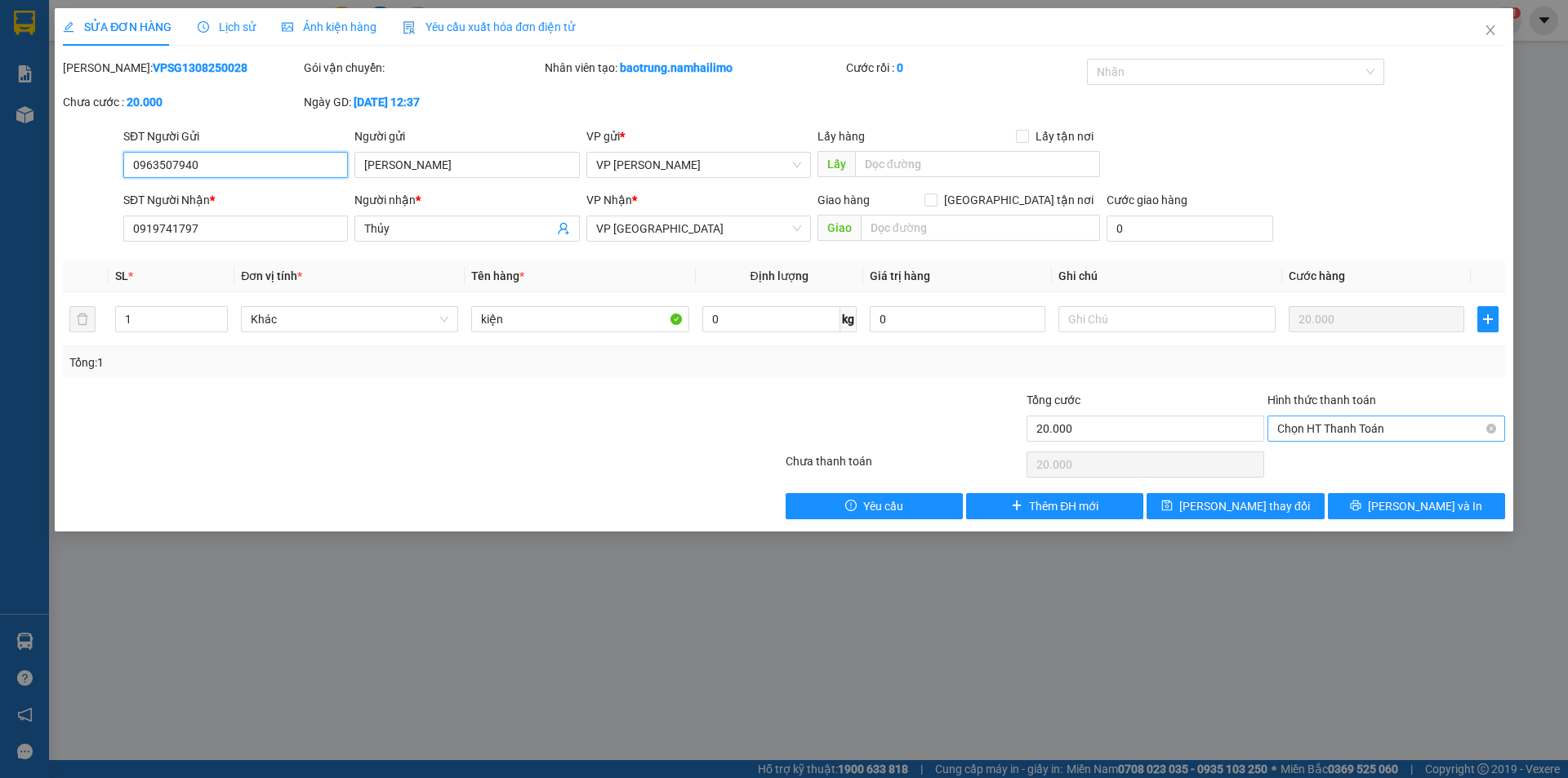
click at [1360, 423] on span "Chọn HT Thanh Toán" at bounding box center [1386, 428] width 218 height 24
click at [1352, 458] on div "Tại văn phòng" at bounding box center [1386, 461] width 218 height 18
type input "0"
click at [1398, 511] on button "Lưu và In" at bounding box center [1416, 506] width 178 height 26
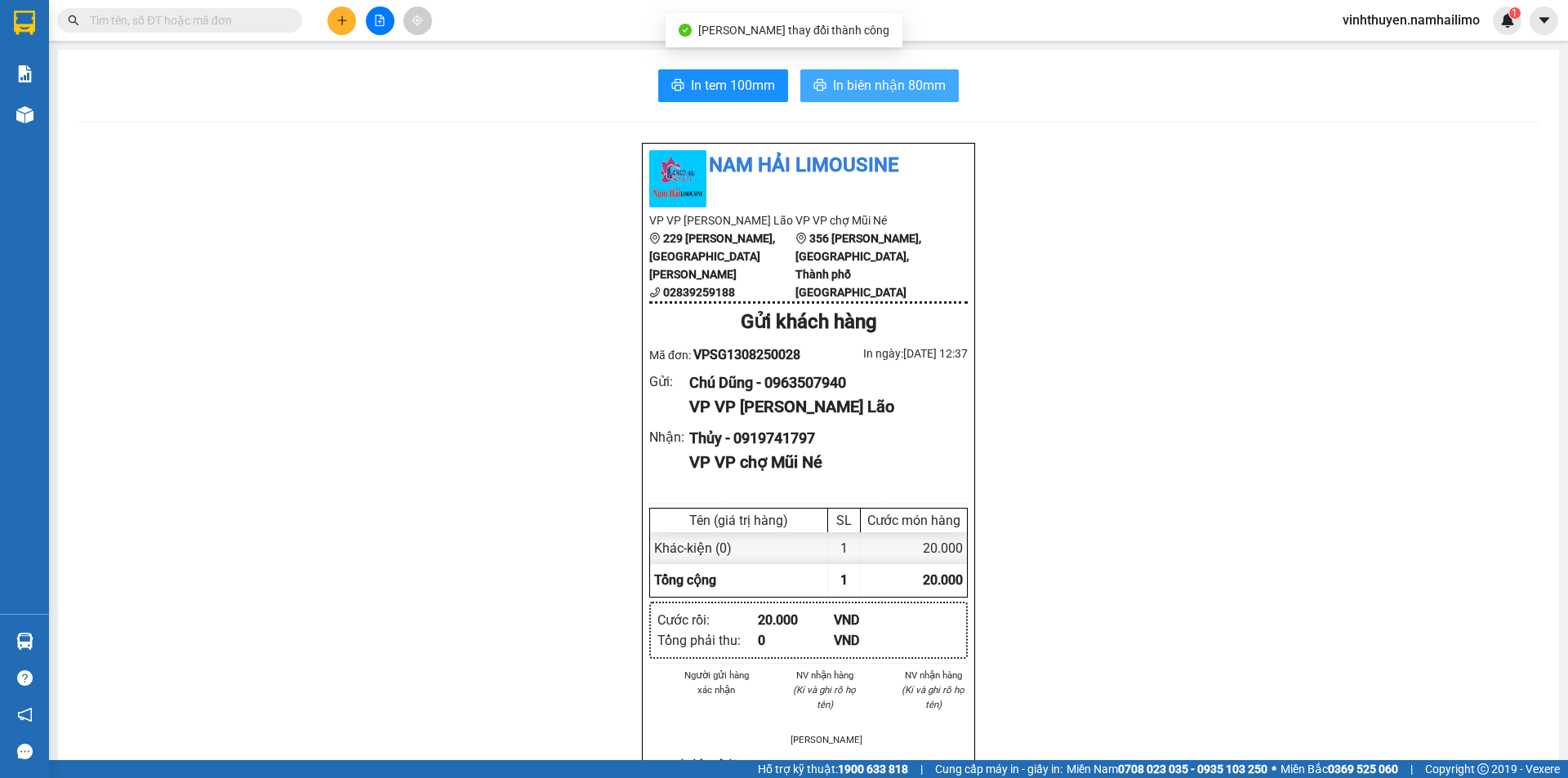
click at [855, 74] on button "In biên nhận 80mm" at bounding box center [880, 86] width 158 height 33
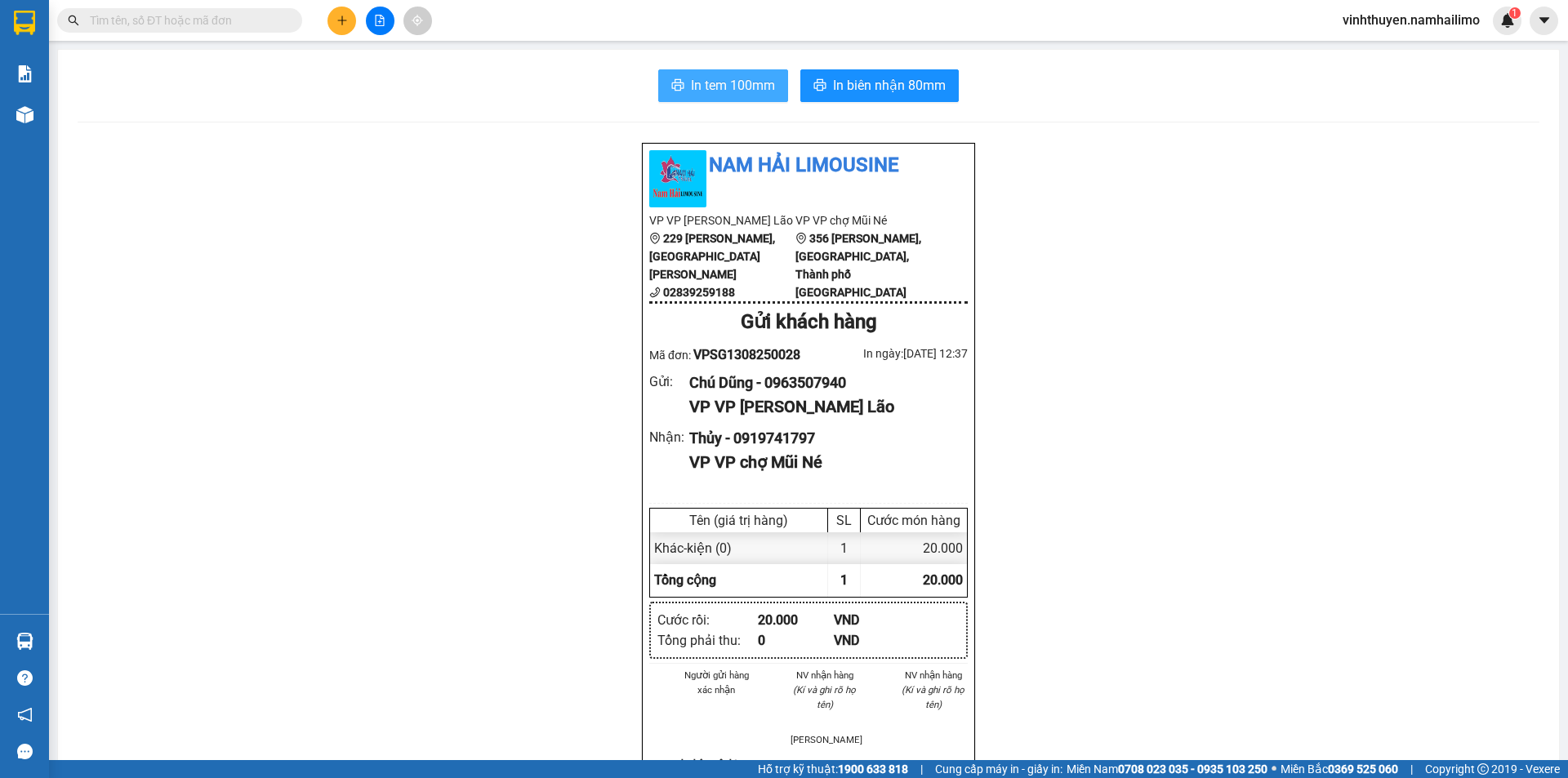
click at [698, 79] on span "In tem 100mm" at bounding box center [732, 85] width 84 height 20
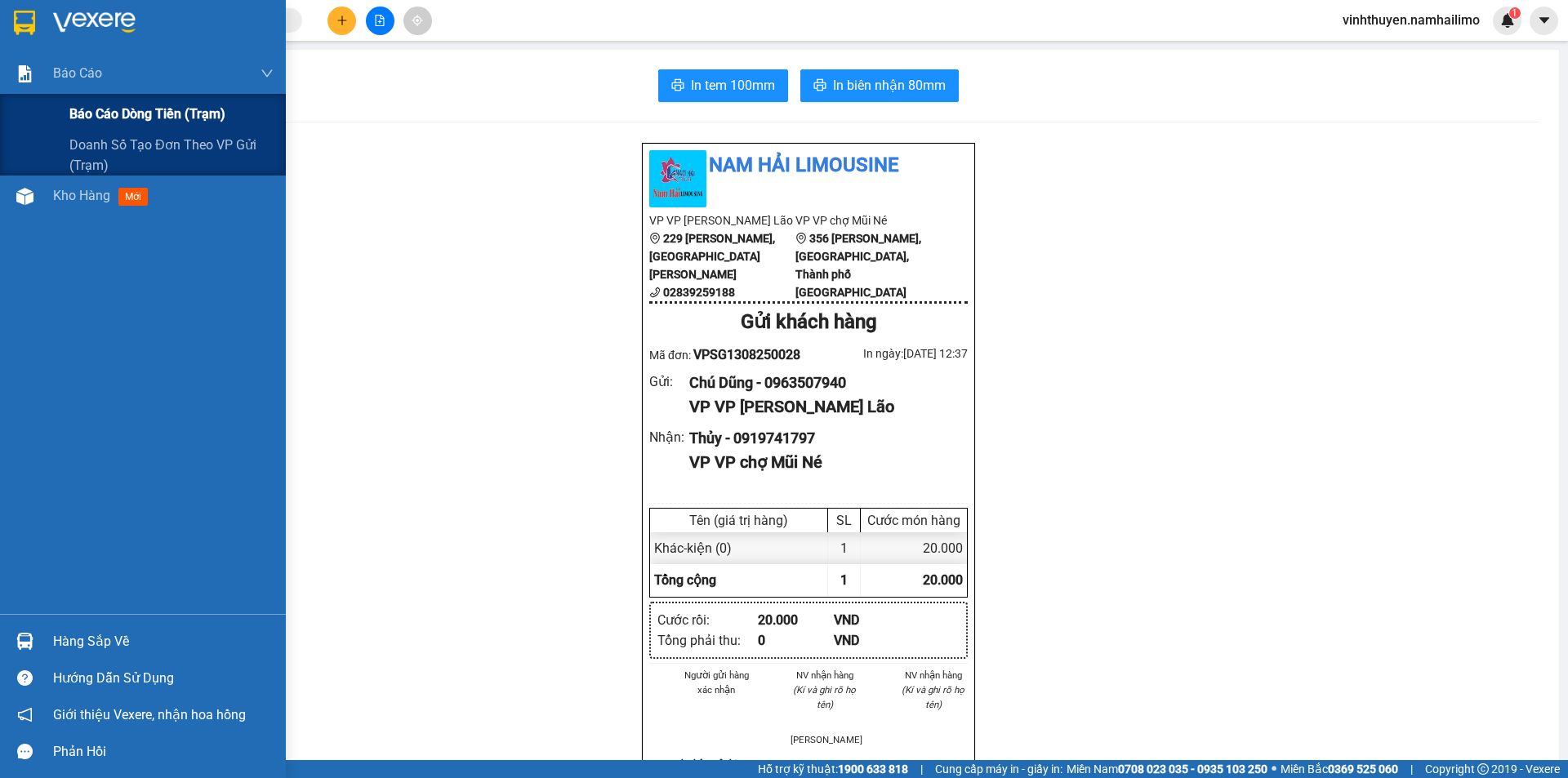
click at [78, 113] on span "Báo cáo dòng tiền (trạm)" at bounding box center [148, 113] width 156 height 20
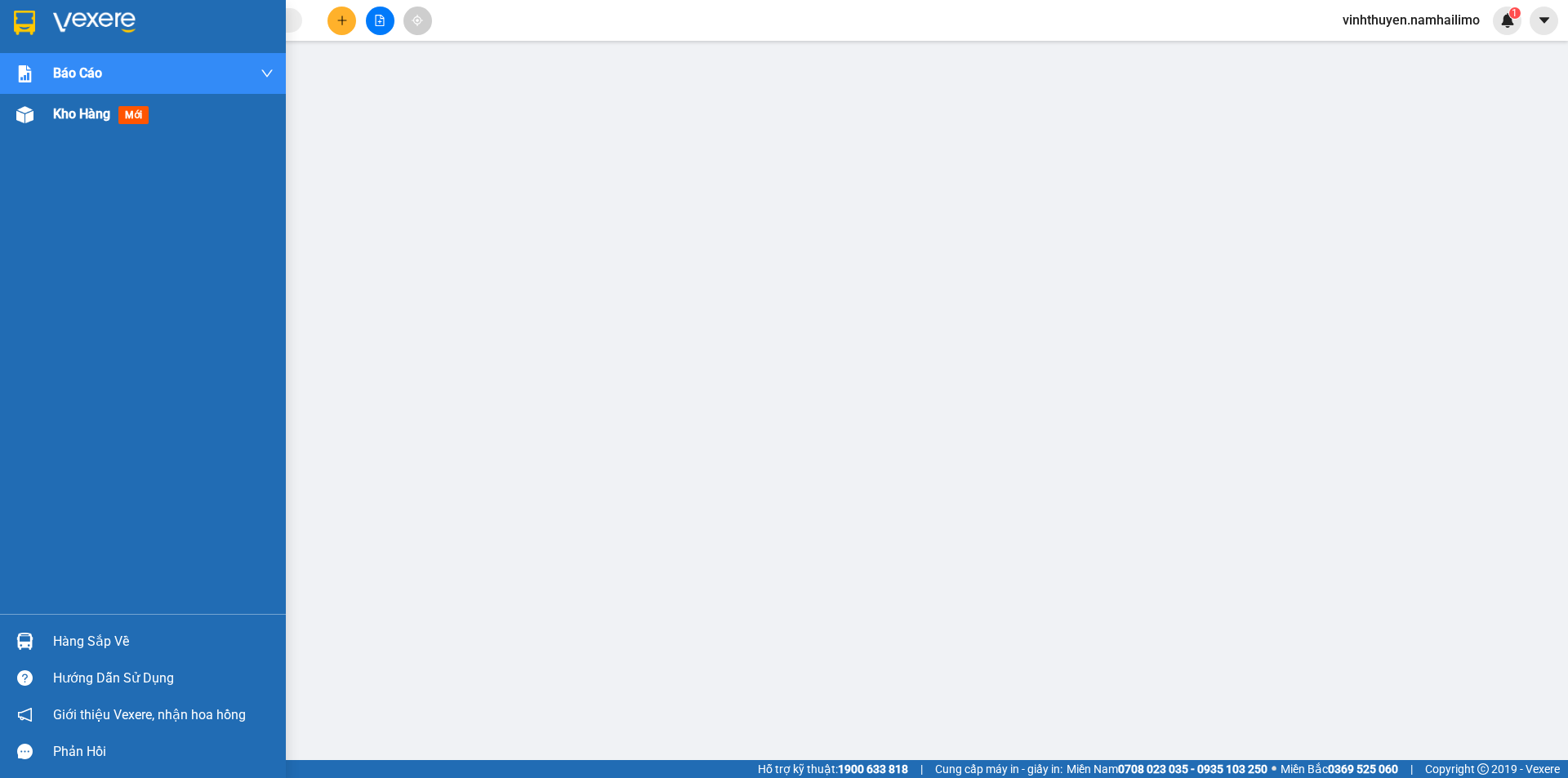
click at [35, 112] on div at bounding box center [25, 115] width 29 height 29
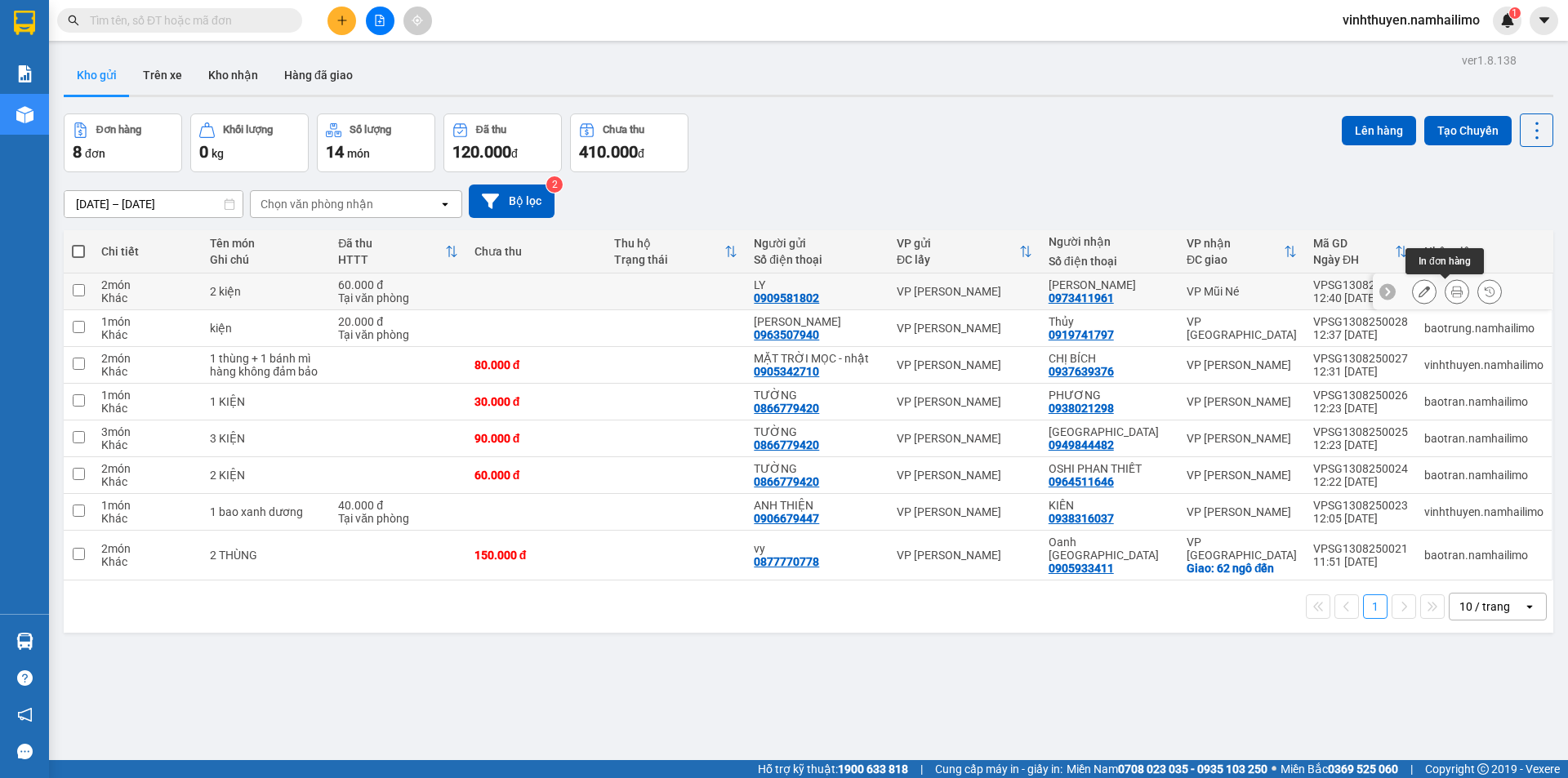
click at [1451, 290] on icon at bounding box center [1457, 292] width 12 height 12
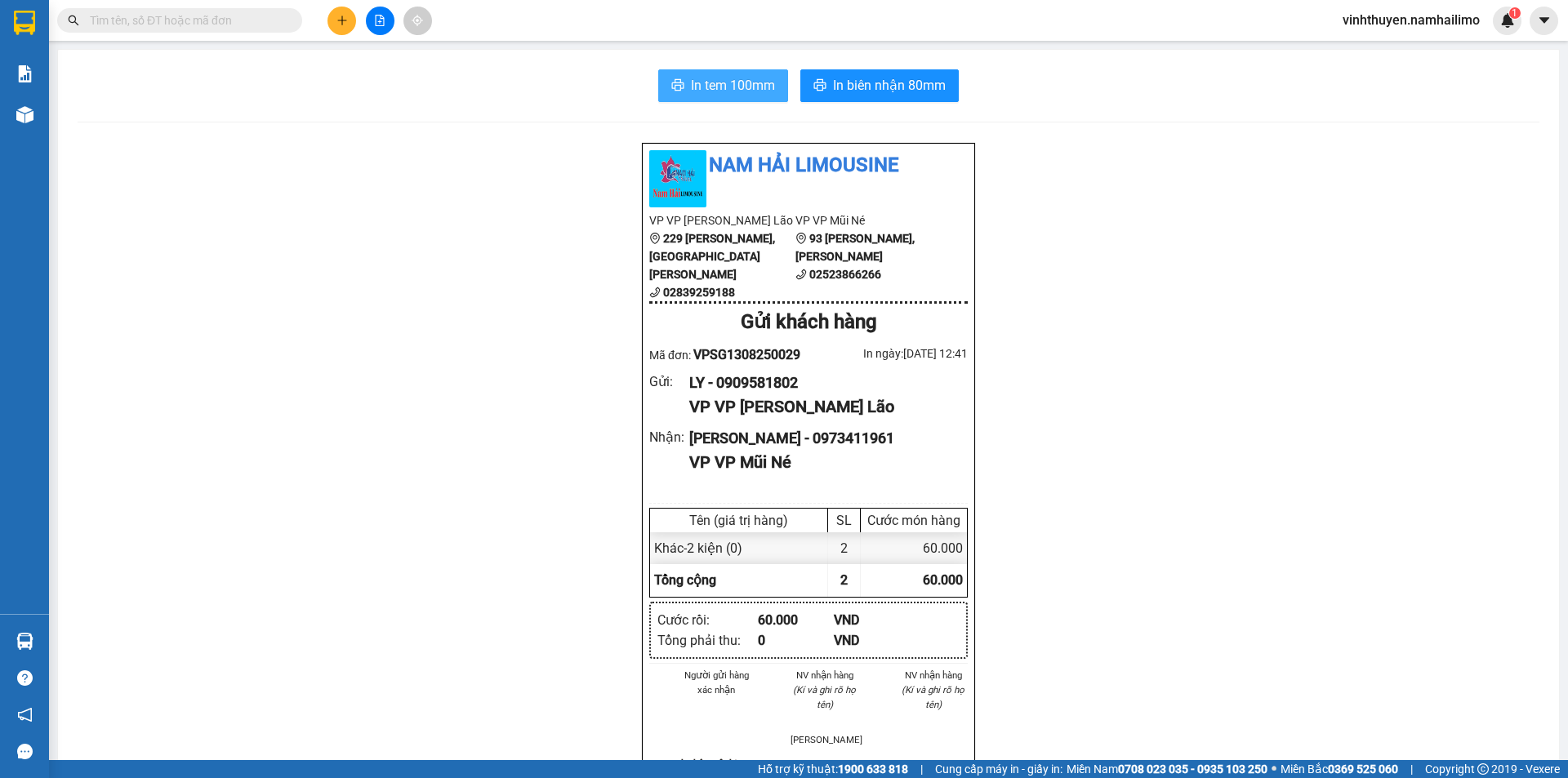
click at [762, 95] on span "In tem 100mm" at bounding box center [732, 85] width 84 height 20
click at [1542, 15] on icon "caret-down" at bounding box center [1544, 20] width 14 height 14
click at [1451, 12] on span "vinhthuyen.namhailimo" at bounding box center [1411, 19] width 163 height 20
click at [1421, 50] on span "Đăng xuất" at bounding box center [1417, 50] width 129 height 18
